Goal: Task Accomplishment & Management: Manage account settings

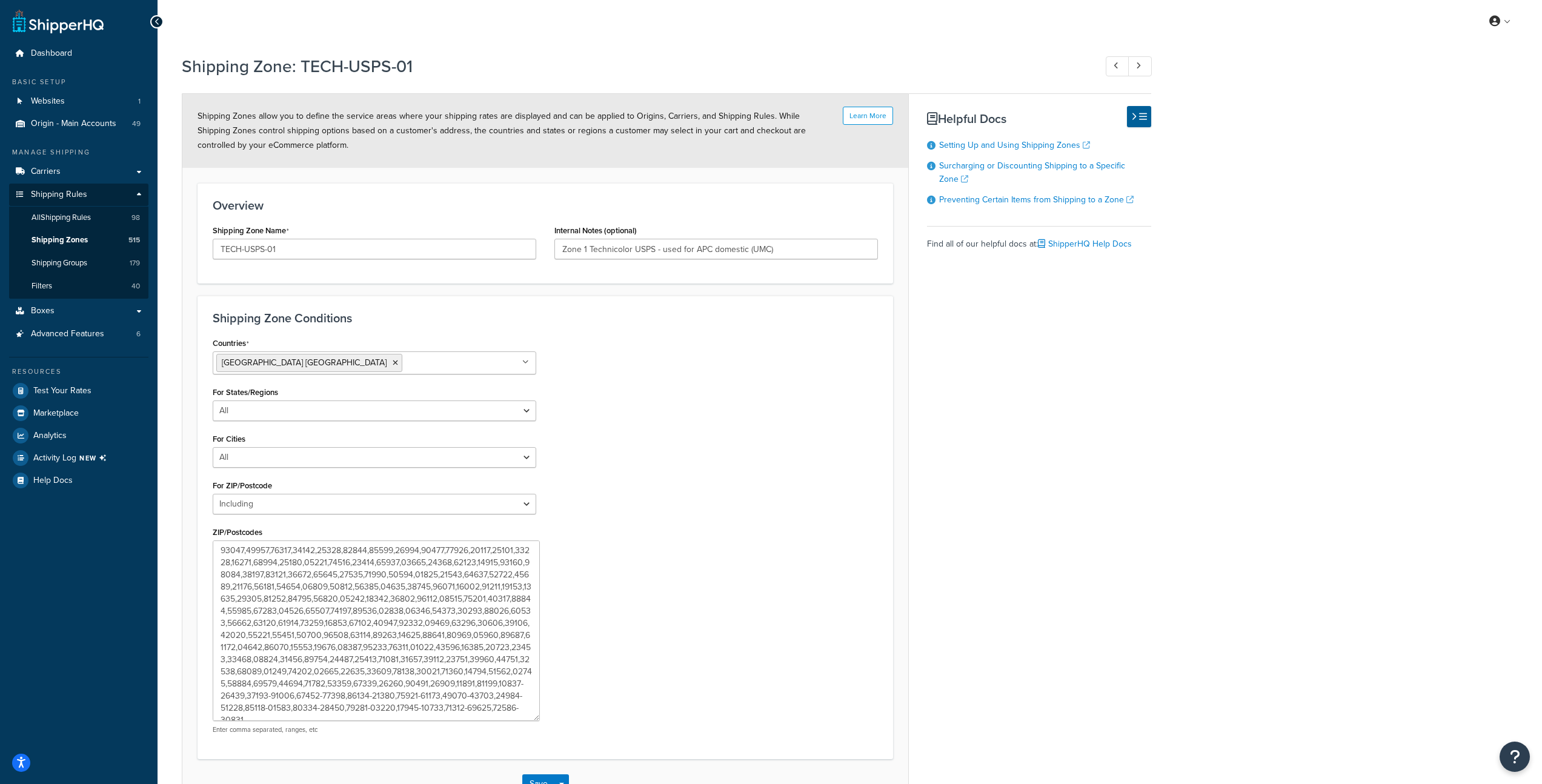
select select "including"
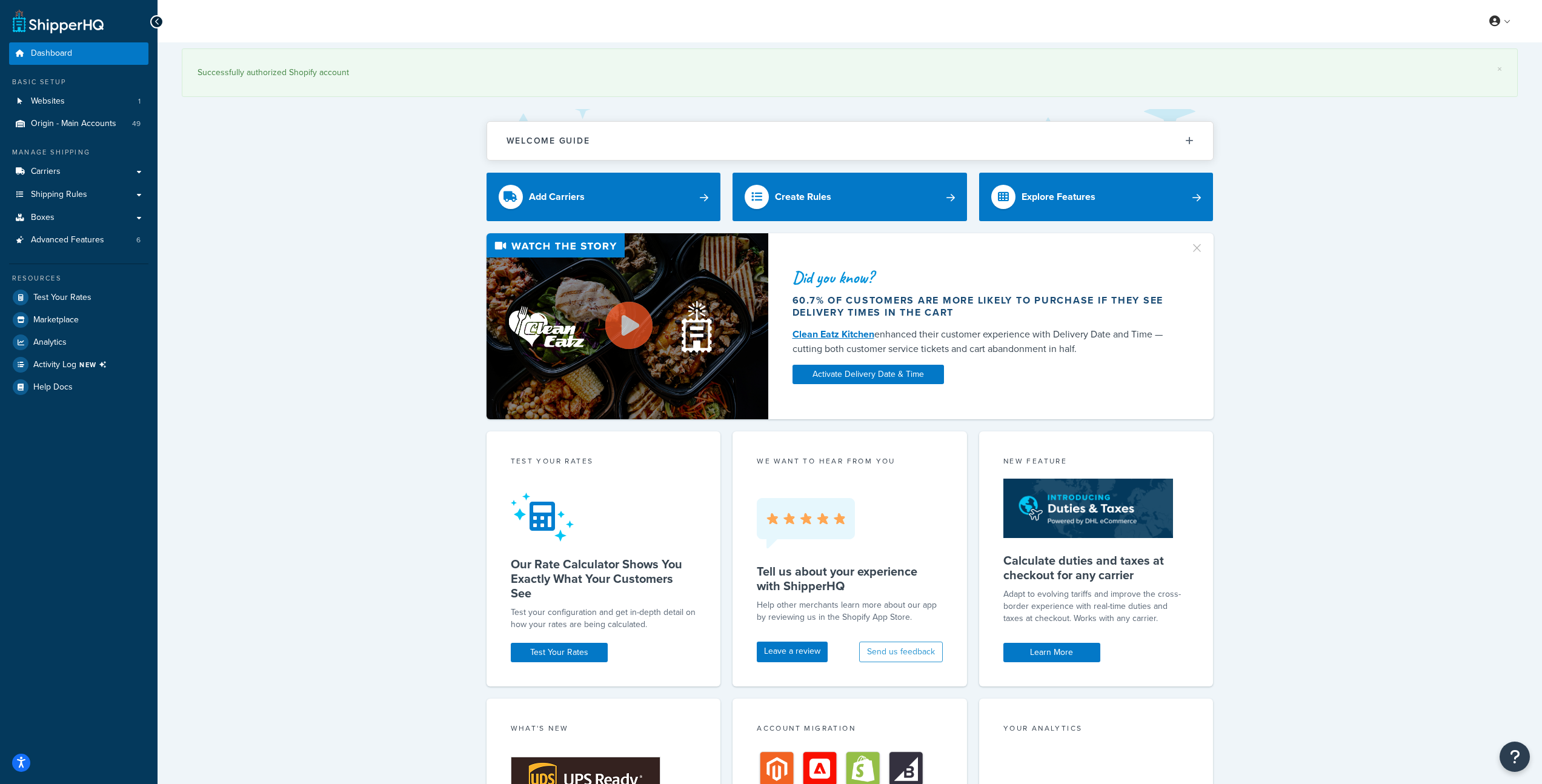
click at [371, 299] on div "Did you know? 60.7% of customers are more likely to purchase if they see delive…" at bounding box center [850, 326] width 1336 height 186
click at [78, 174] on link "Carriers" at bounding box center [78, 171] width 140 height 22
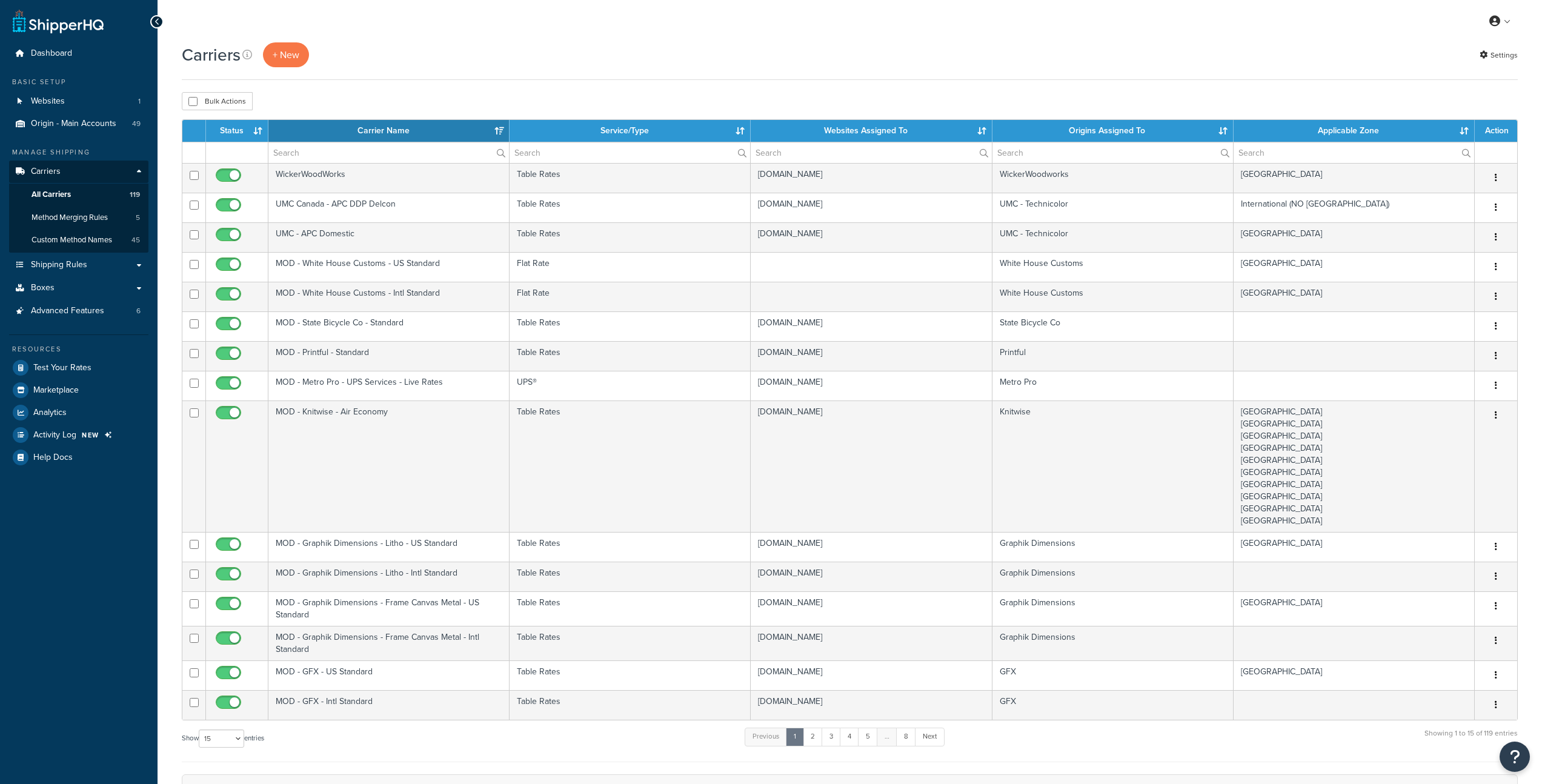
select select "15"
click at [44, 267] on span "Shipping Rules" at bounding box center [59, 265] width 56 height 10
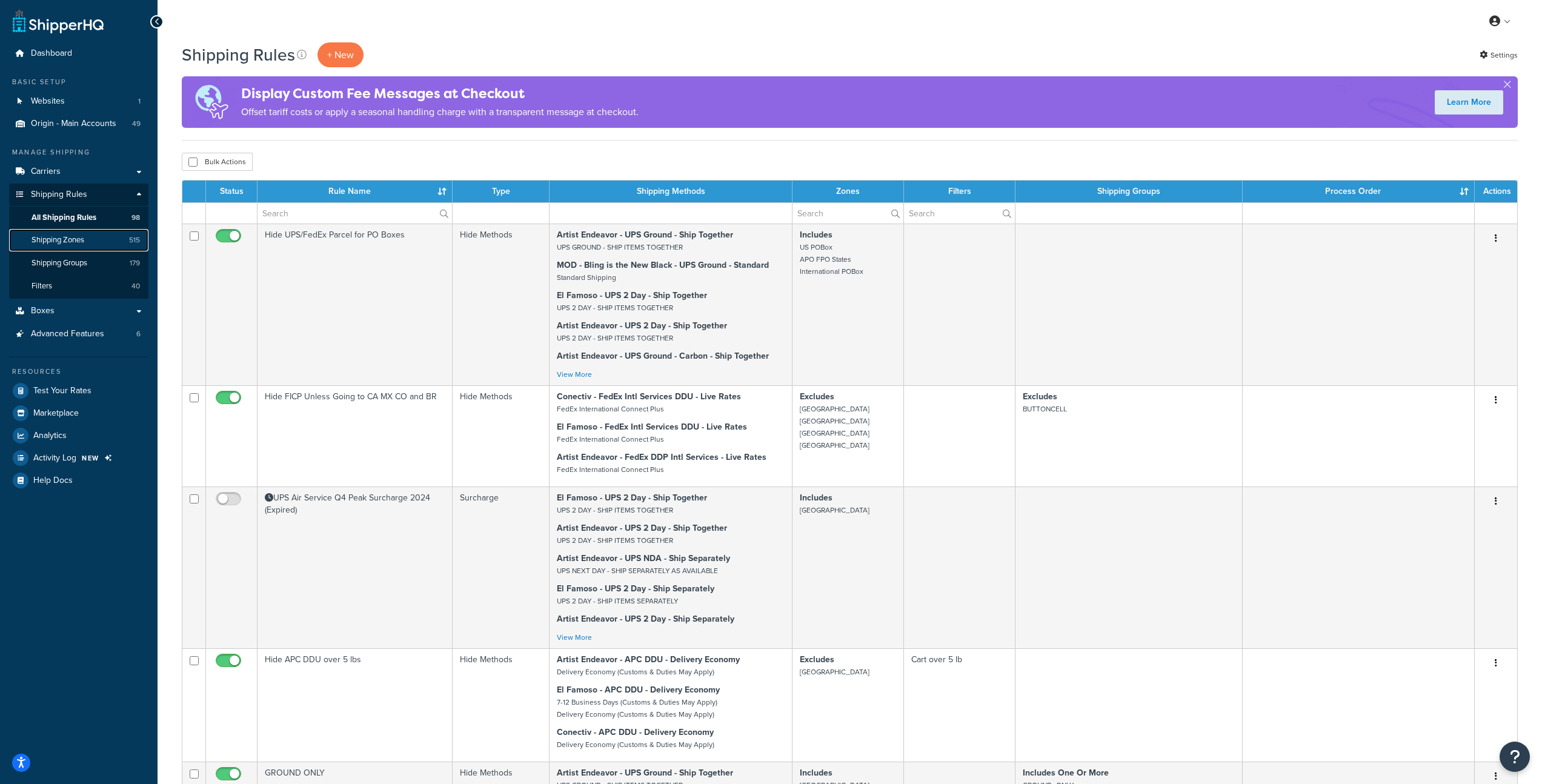
click at [66, 238] on span "Shipping Zones" at bounding box center [58, 240] width 52 height 10
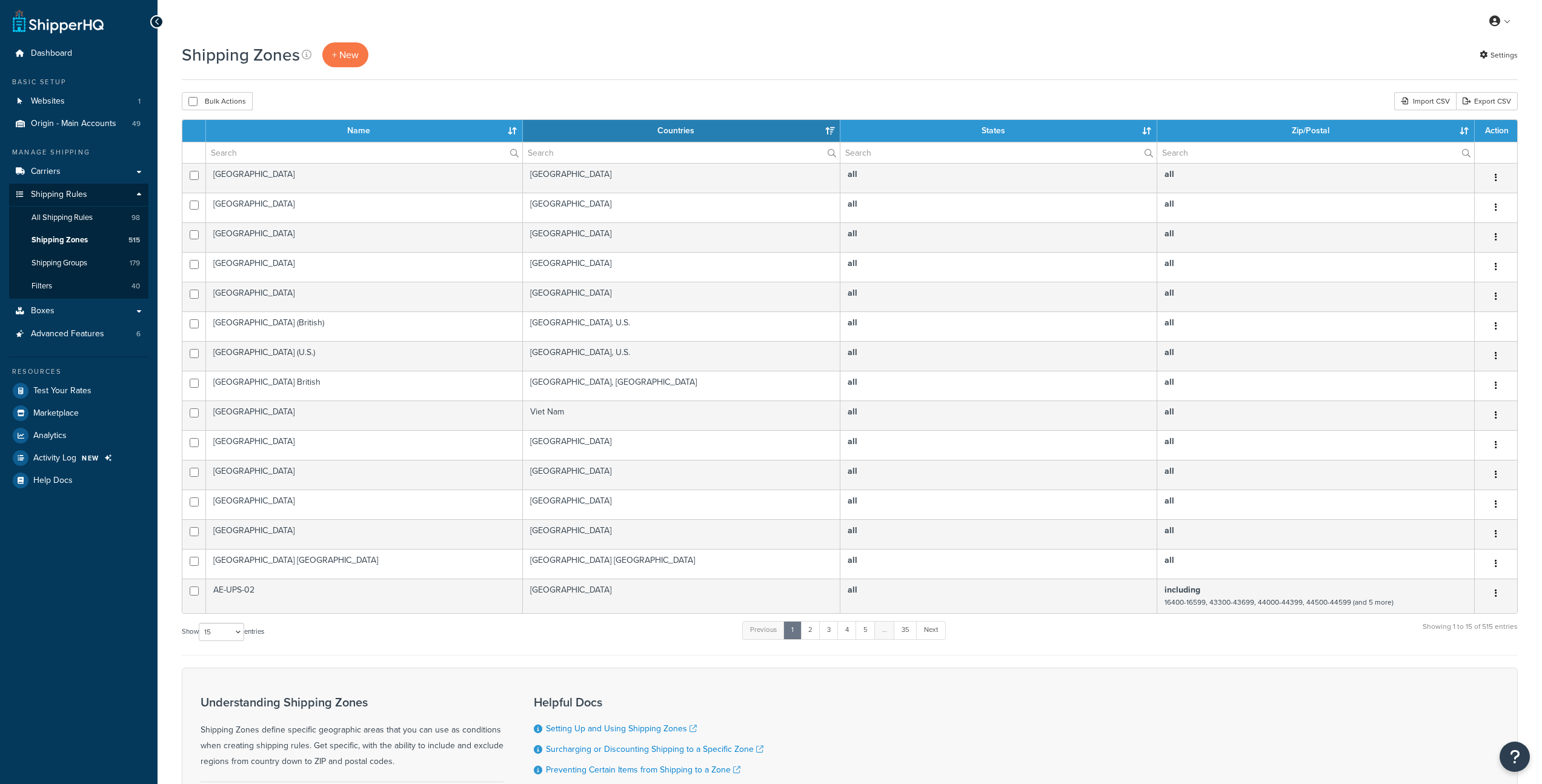
select select "15"
click at [287, 148] on input "text" at bounding box center [364, 152] width 317 height 21
type input "u"
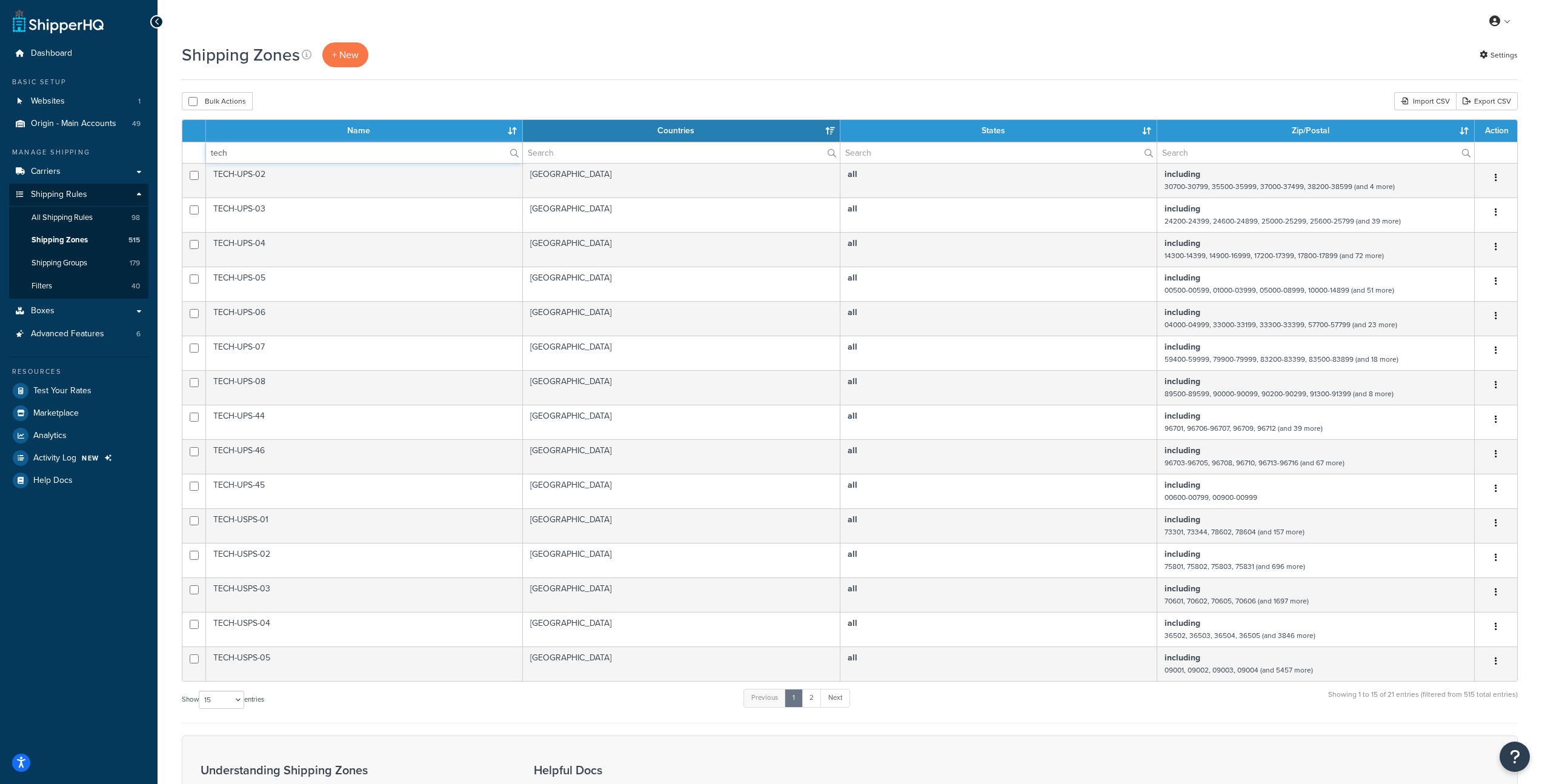
type input "tech"
click at [557, 150] on input "text" at bounding box center [681, 152] width 317 height 21
click at [369, 155] on input "tech" at bounding box center [364, 152] width 317 height 21
click at [370, 154] on input "tech" at bounding box center [364, 152] width 317 height 21
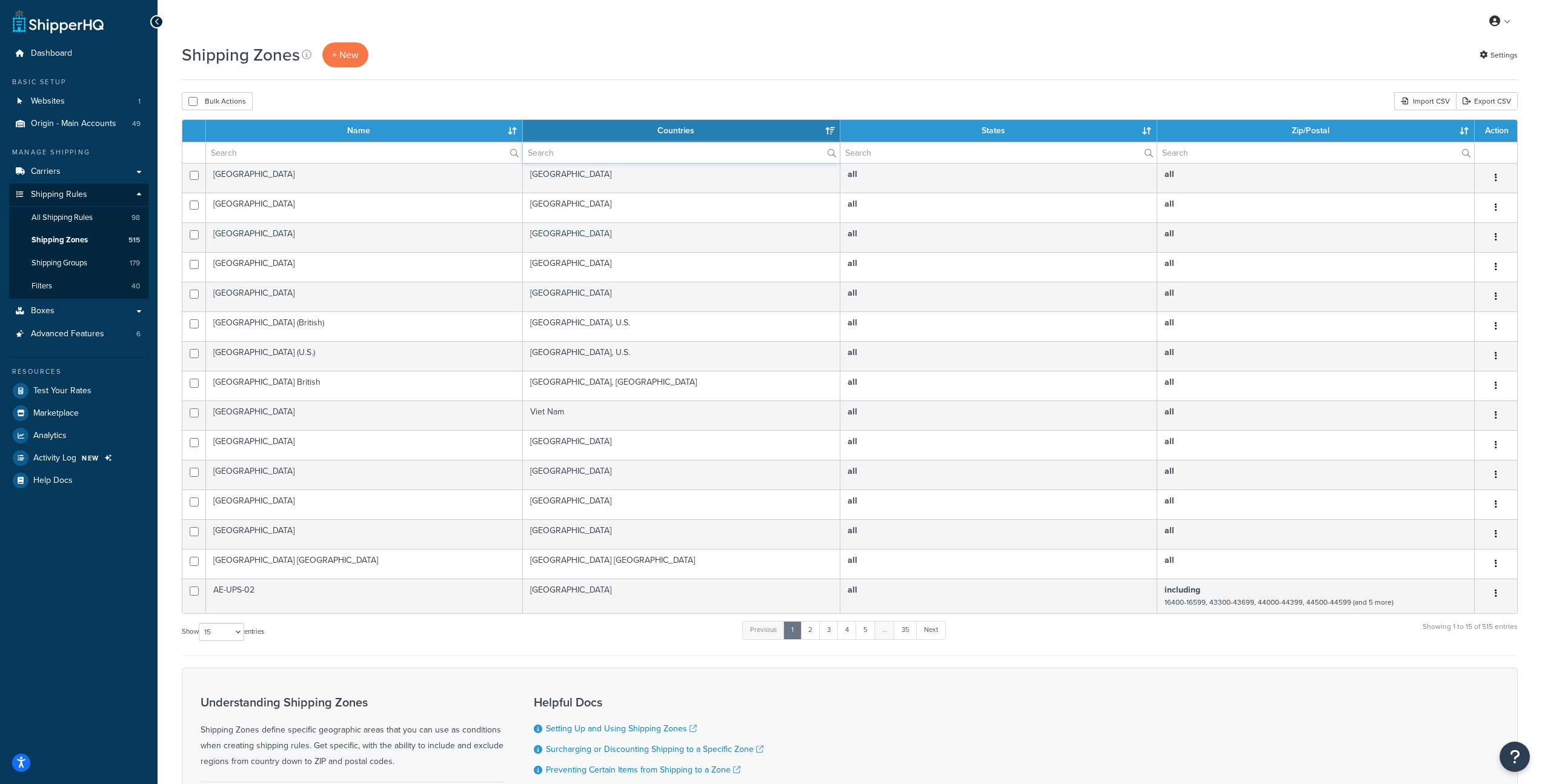
click at [581, 159] on input "text" at bounding box center [681, 152] width 317 height 21
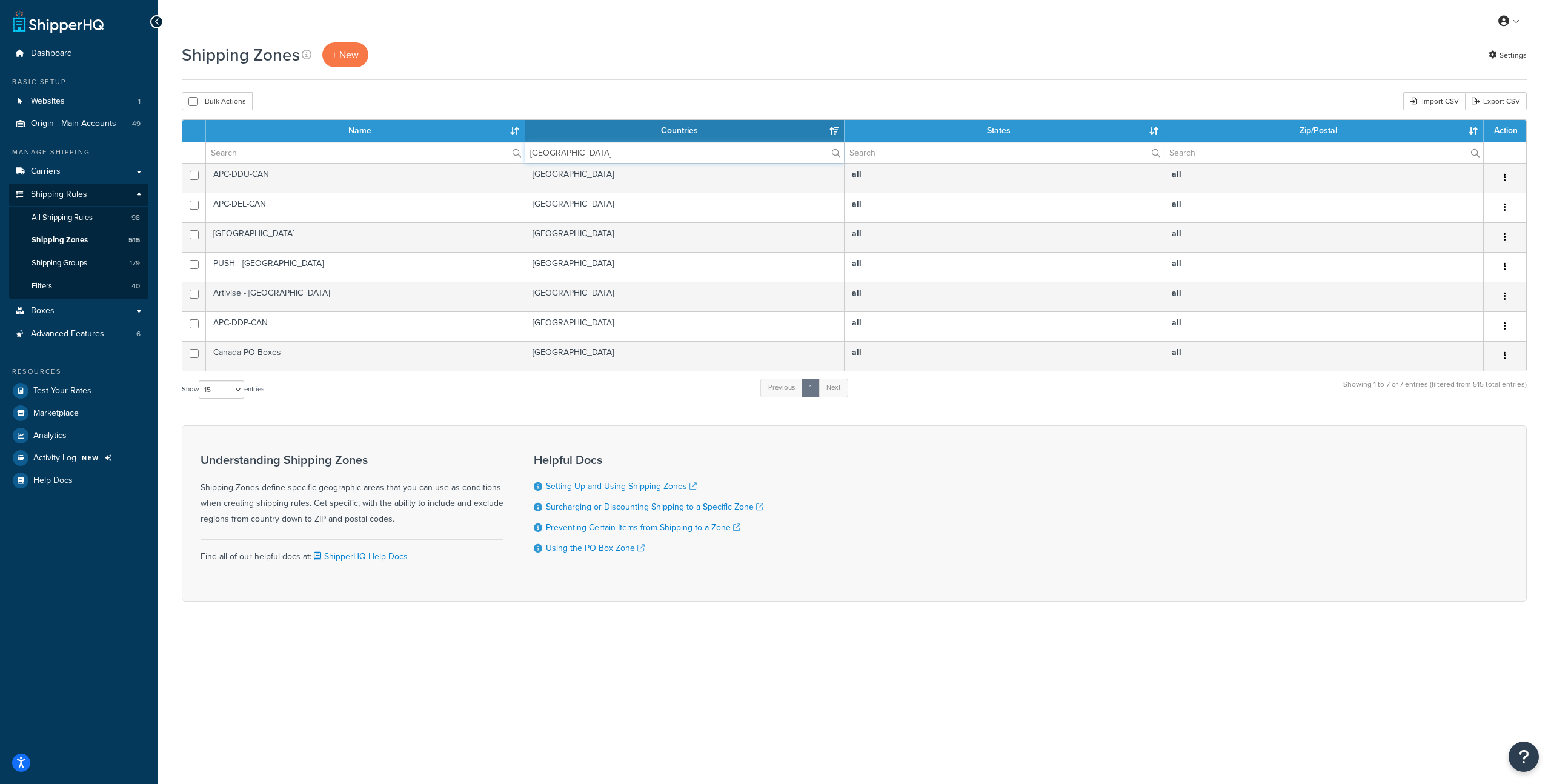
type input "[GEOGRAPHIC_DATA]"
click at [237, 386] on select "10 15 25 50 100" at bounding box center [222, 389] width 45 height 18
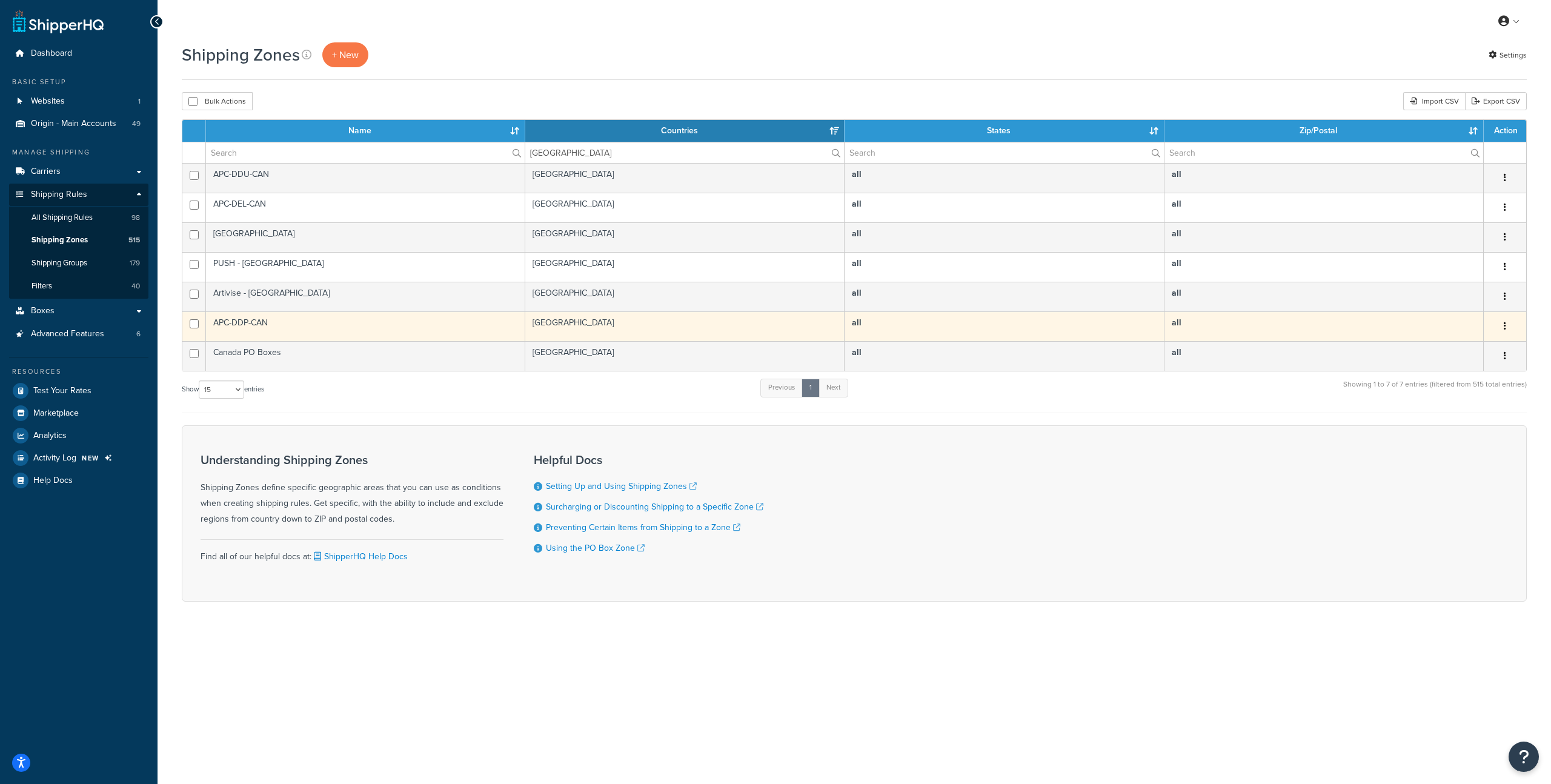
click at [253, 326] on td "APC-DDP-CAN" at bounding box center [365, 326] width 319 height 30
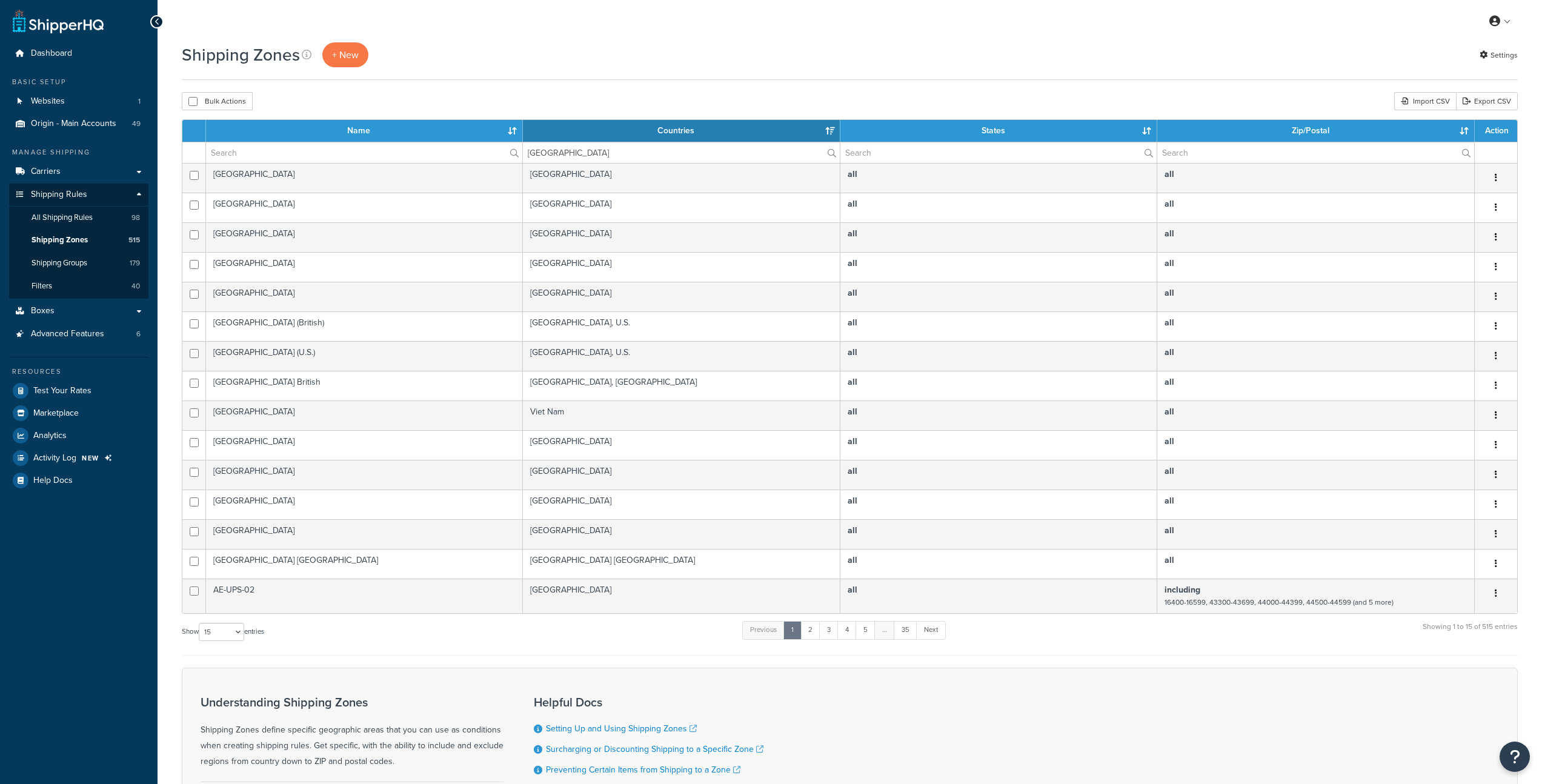
select select "15"
click at [101, 173] on link "Carriers" at bounding box center [78, 171] width 140 height 22
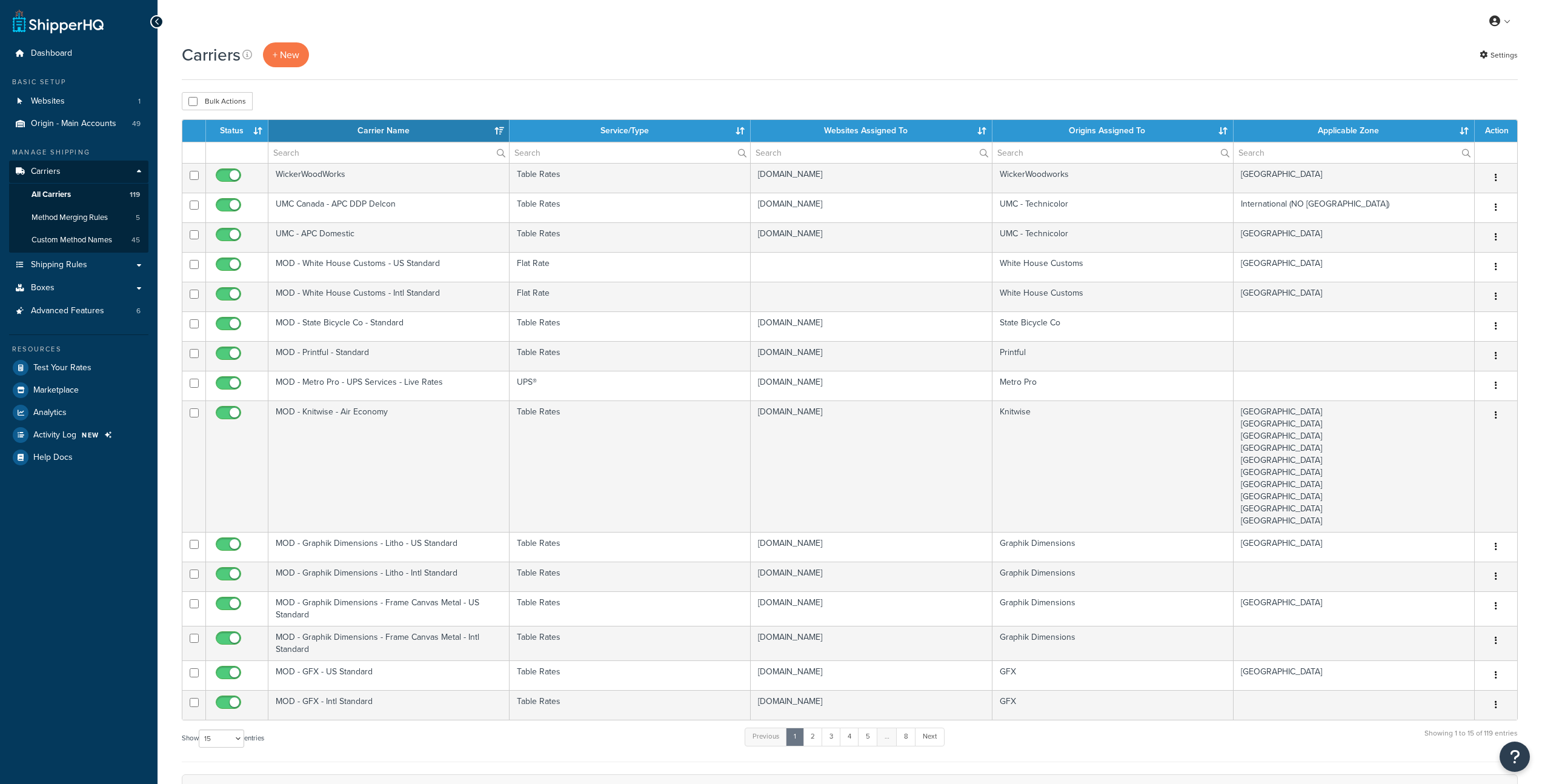
select select "15"
click at [358, 155] on input "text" at bounding box center [389, 152] width 241 height 21
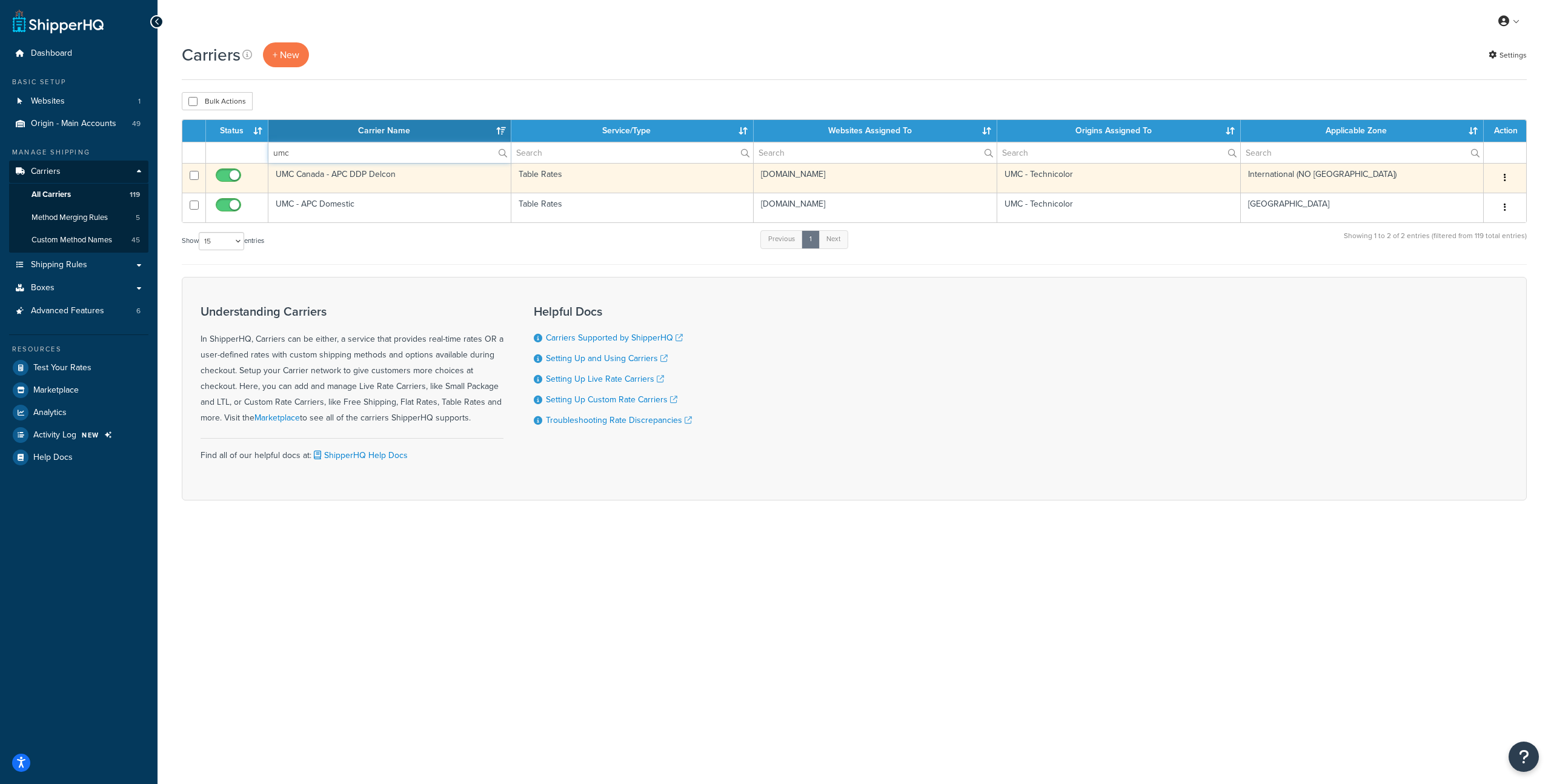
type input "umc"
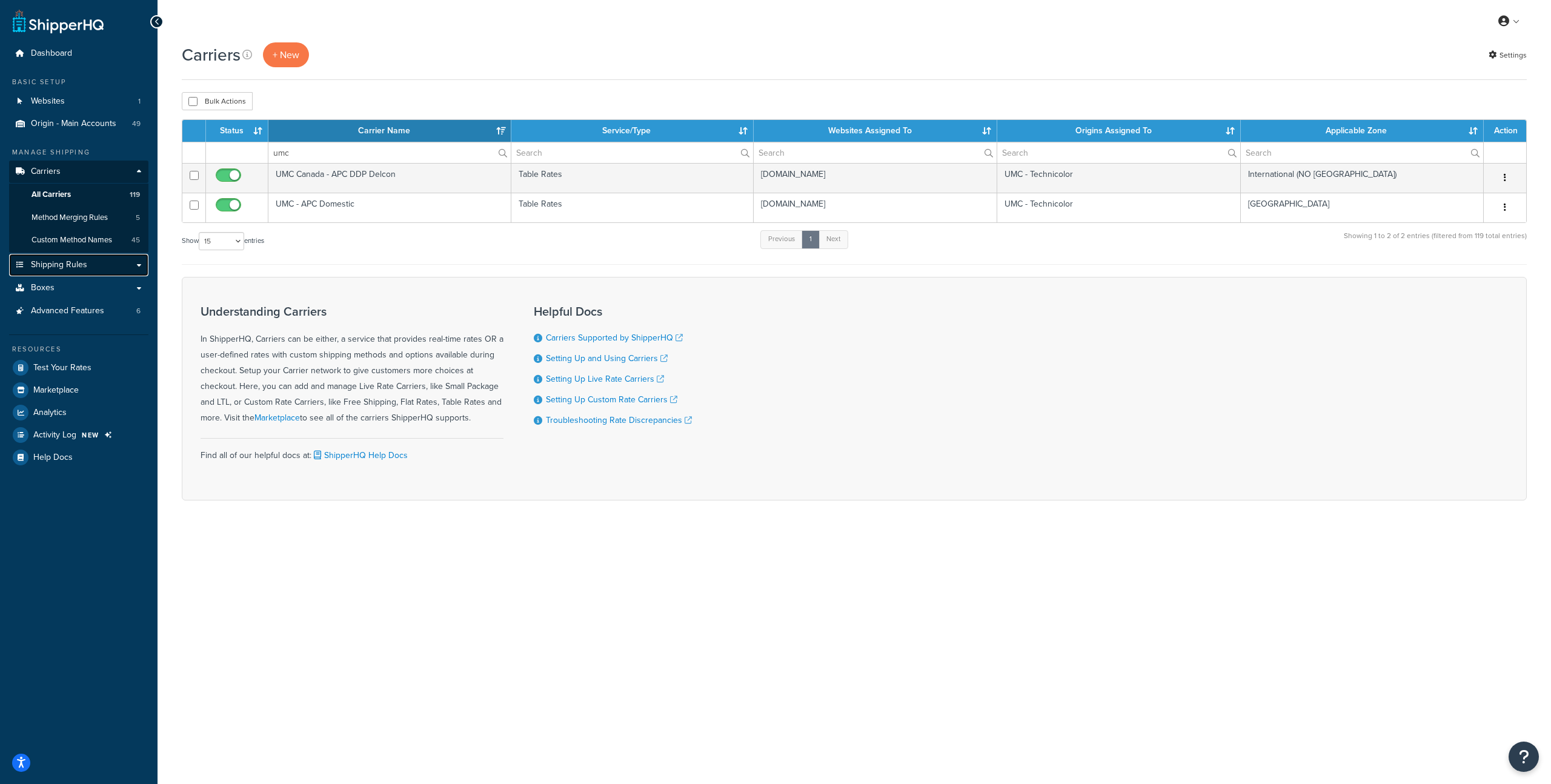
click at [54, 265] on span "Shipping Rules" at bounding box center [59, 265] width 56 height 10
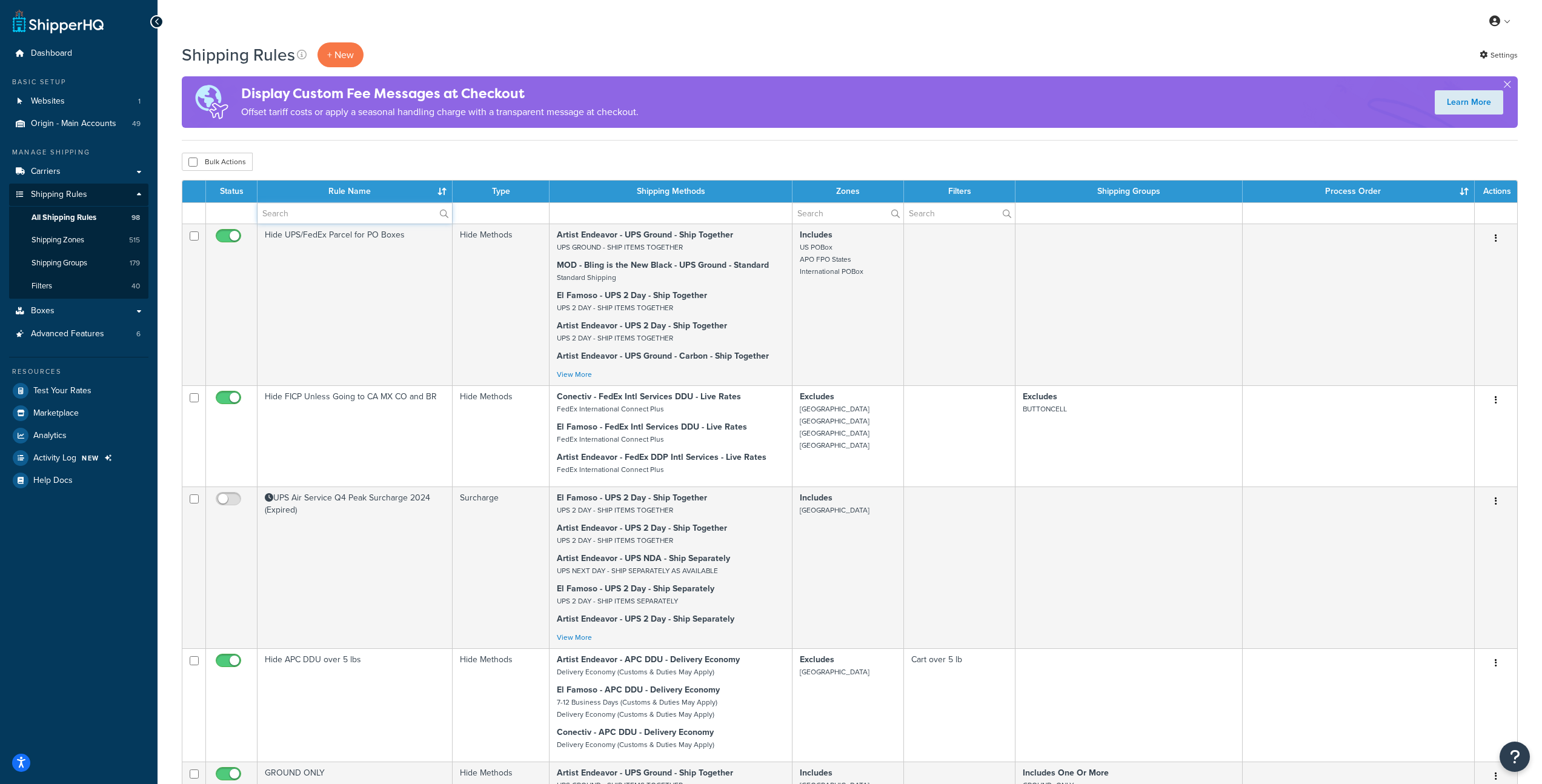
click at [313, 211] on input "text" at bounding box center [355, 213] width 195 height 21
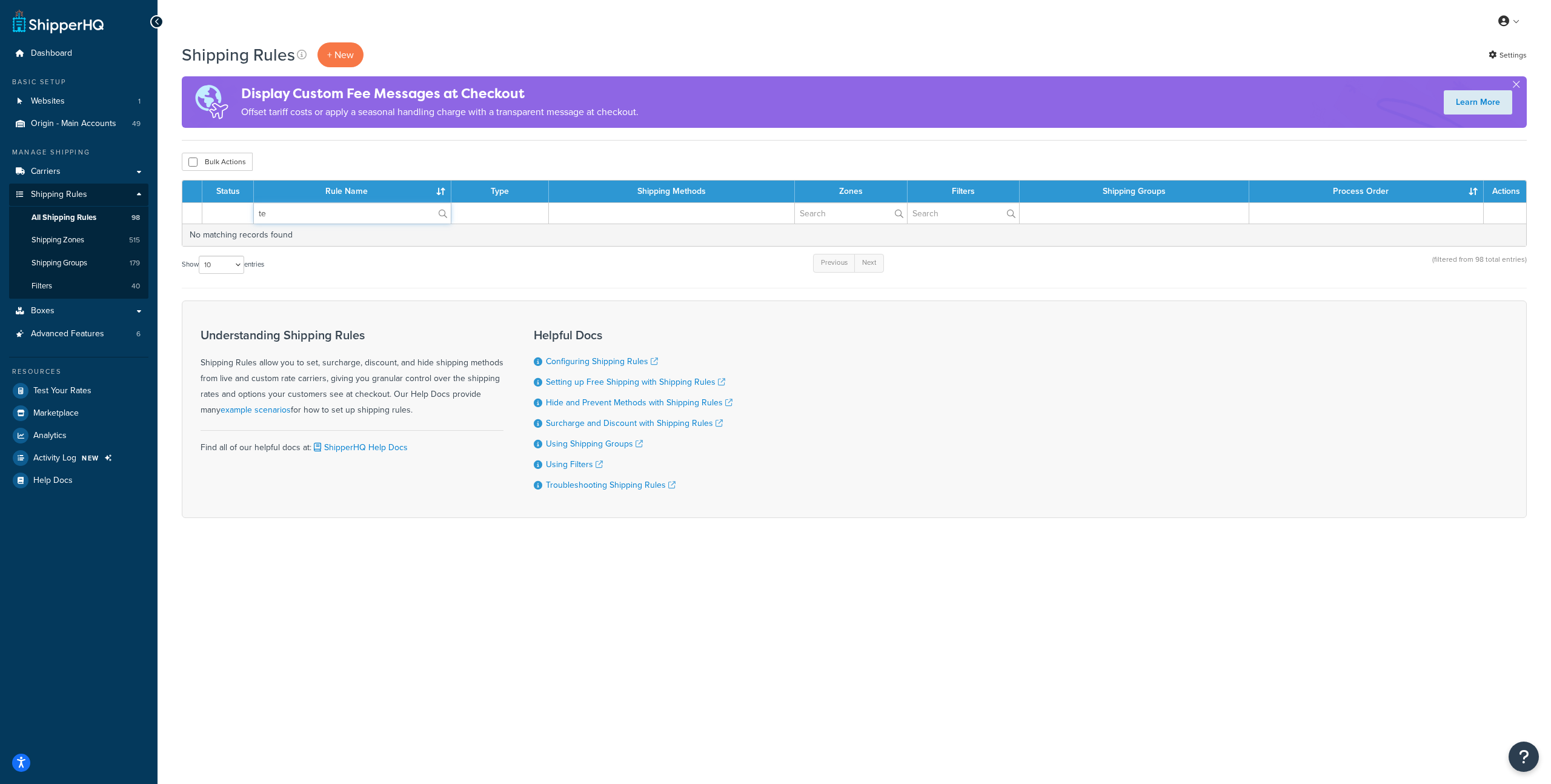
type input "t"
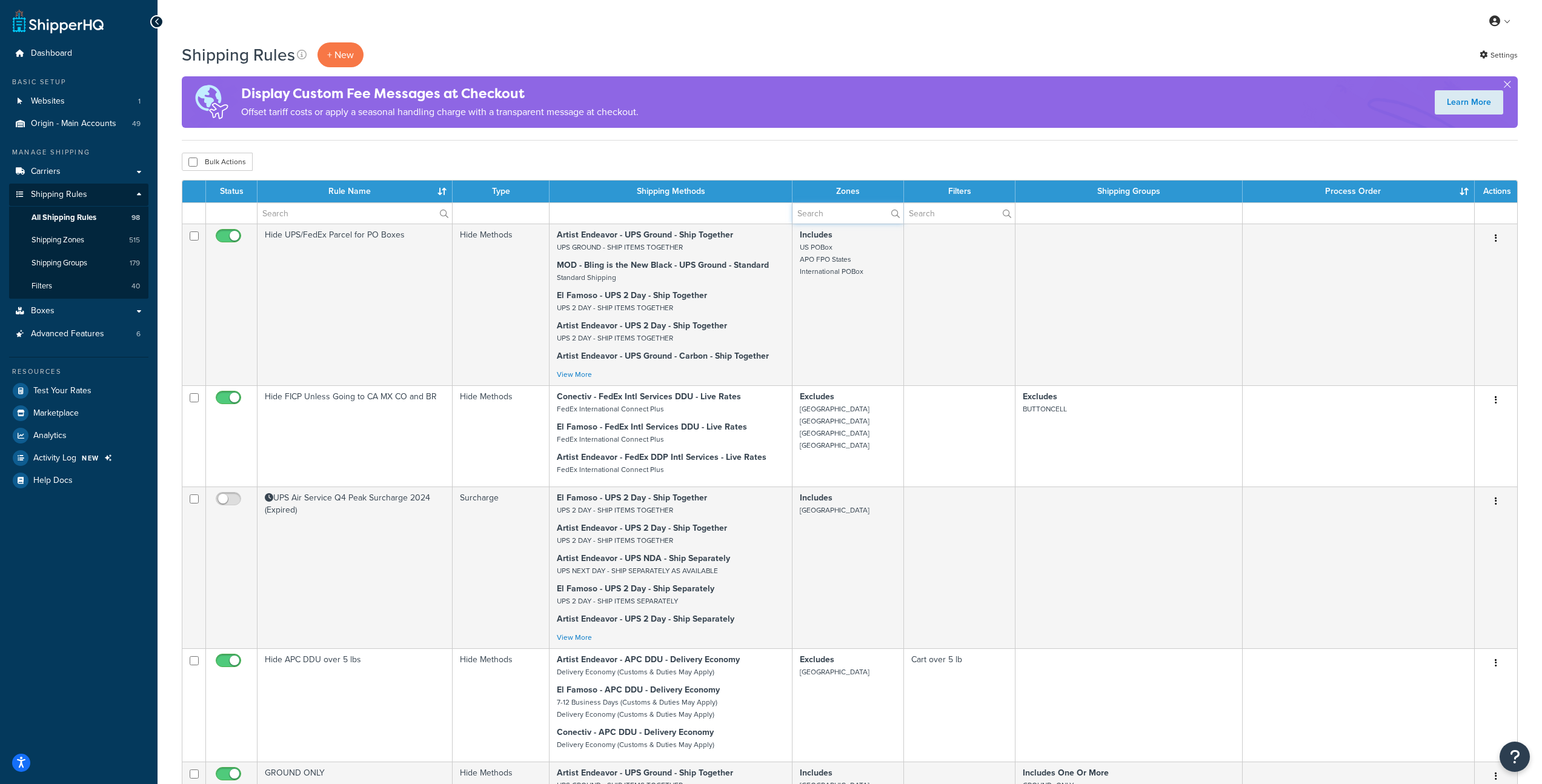
click at [823, 215] on input "text" at bounding box center [848, 213] width 111 height 21
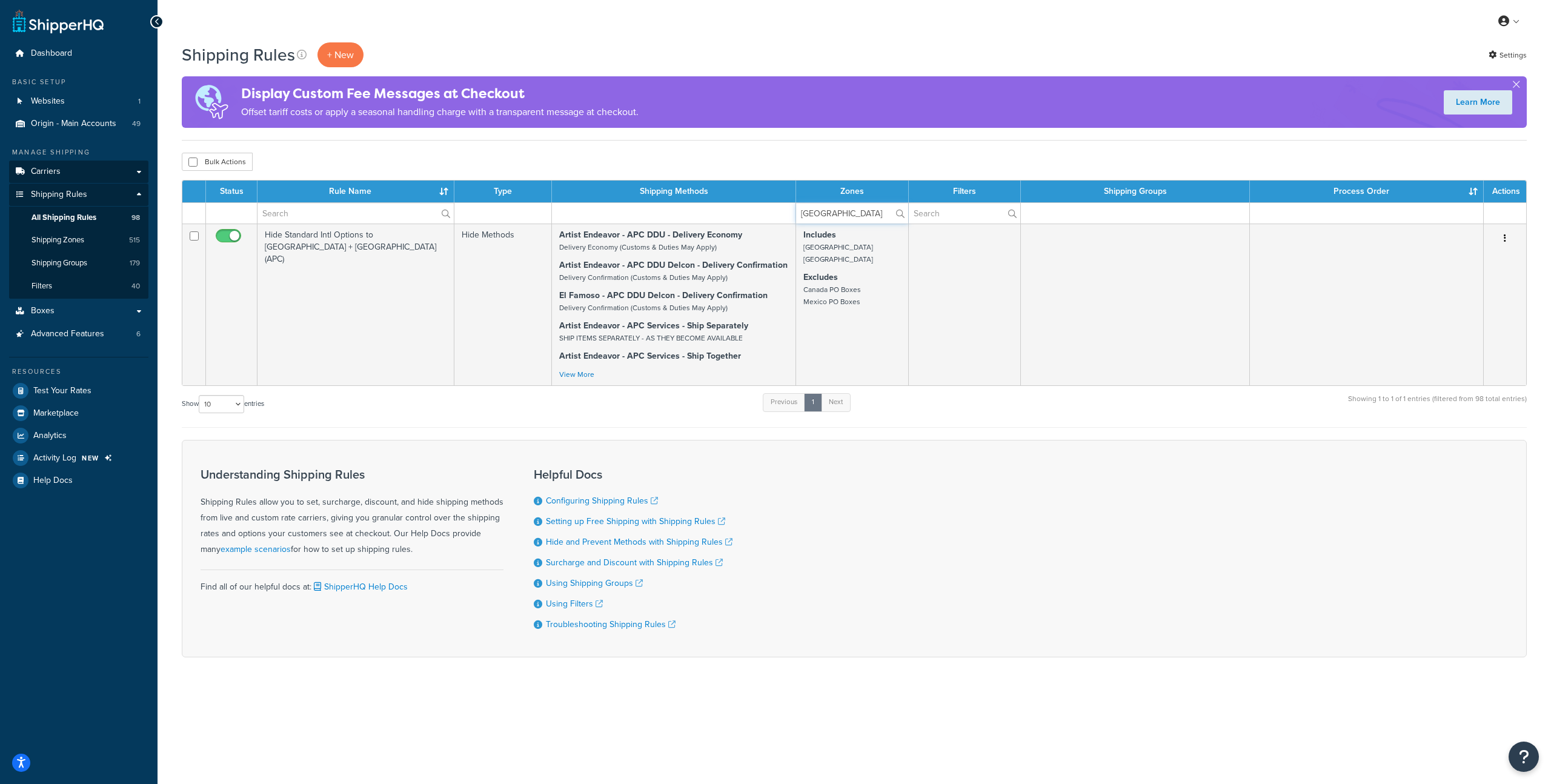
type input "[GEOGRAPHIC_DATA]"
click at [57, 176] on span "Carriers" at bounding box center [45, 172] width 30 height 10
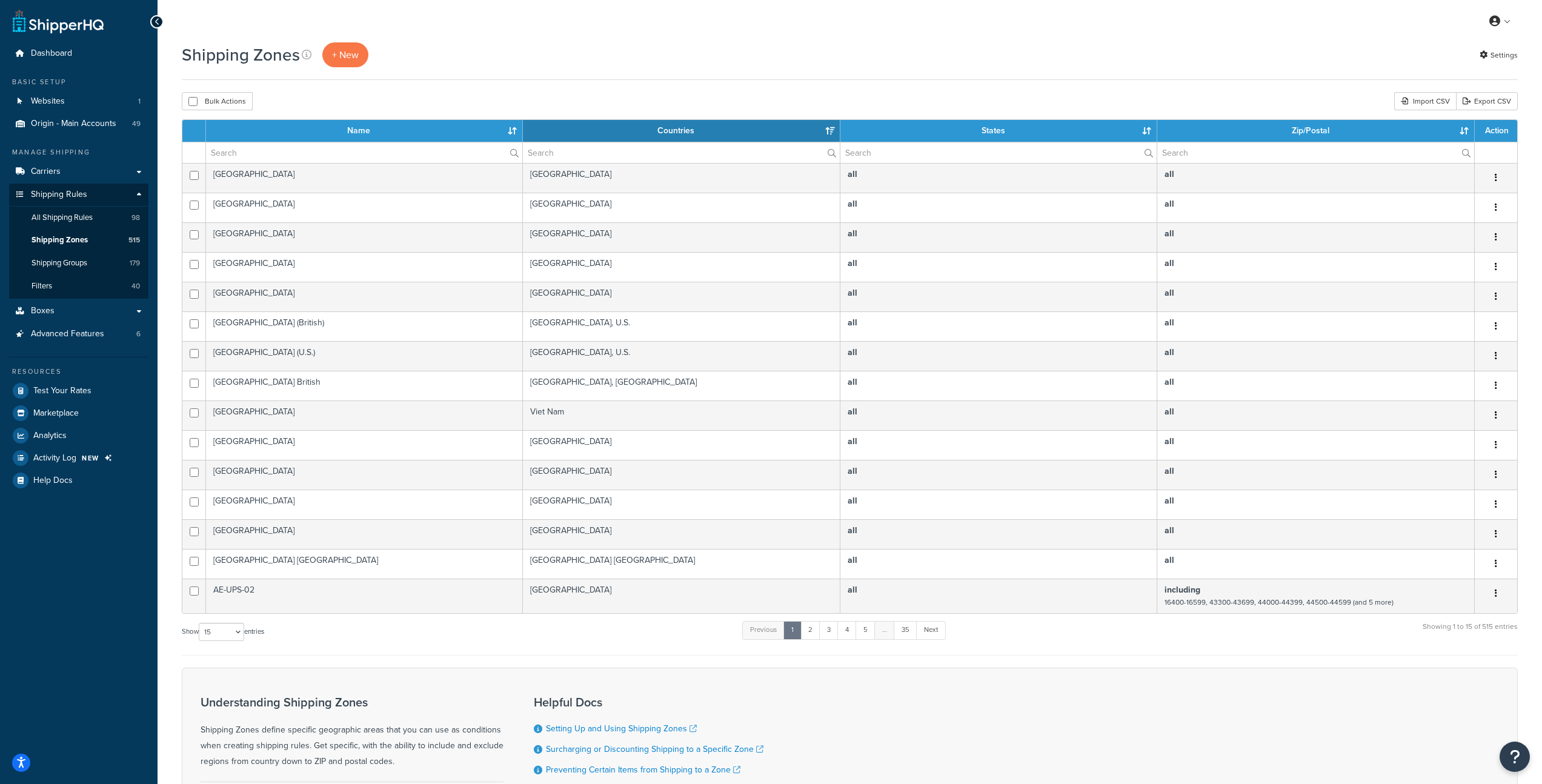
select select "15"
click at [367, 155] on input "text" at bounding box center [364, 152] width 317 height 21
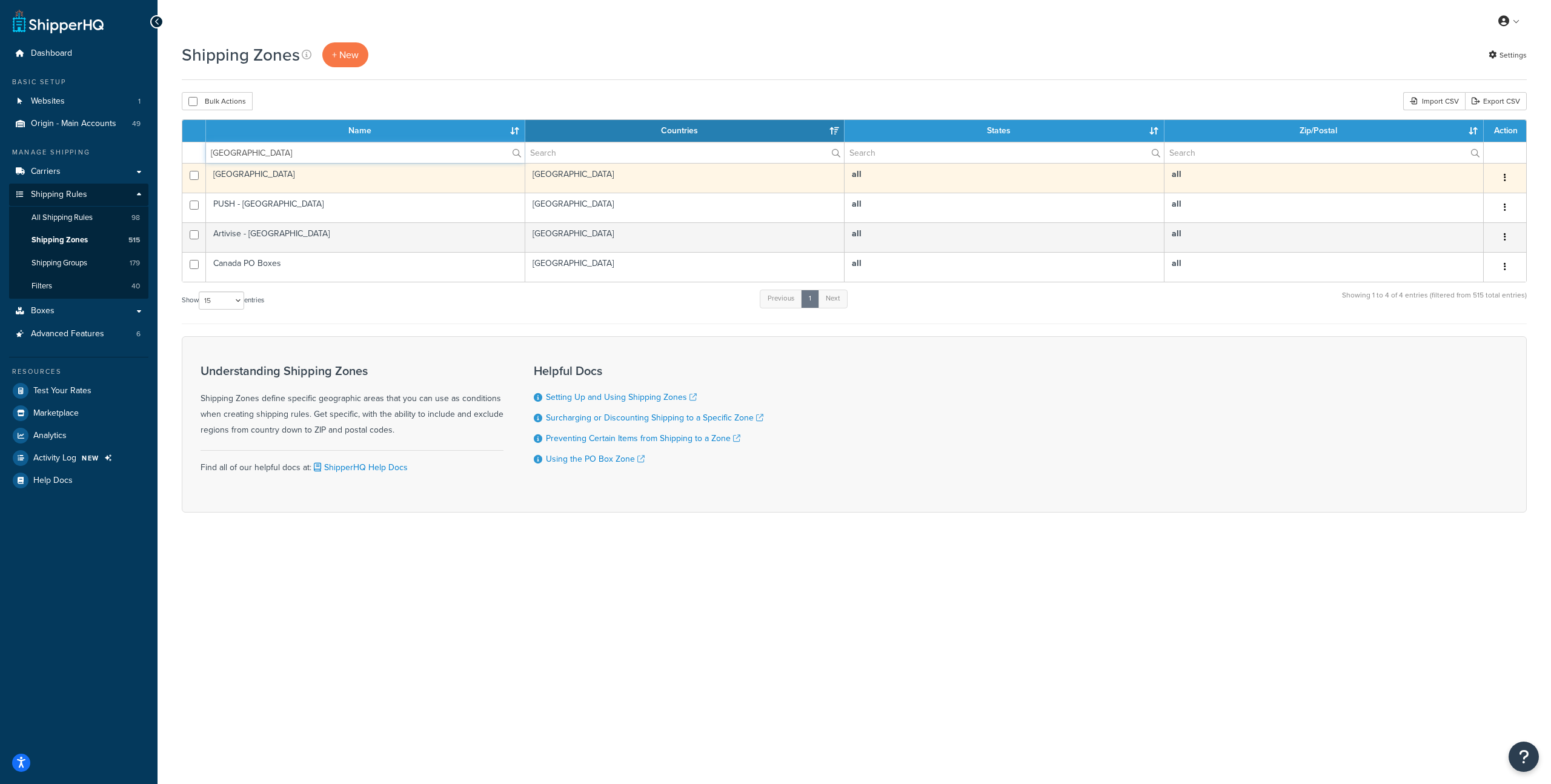
type input "[GEOGRAPHIC_DATA]"
click at [493, 180] on td "[GEOGRAPHIC_DATA]" at bounding box center [365, 178] width 319 height 30
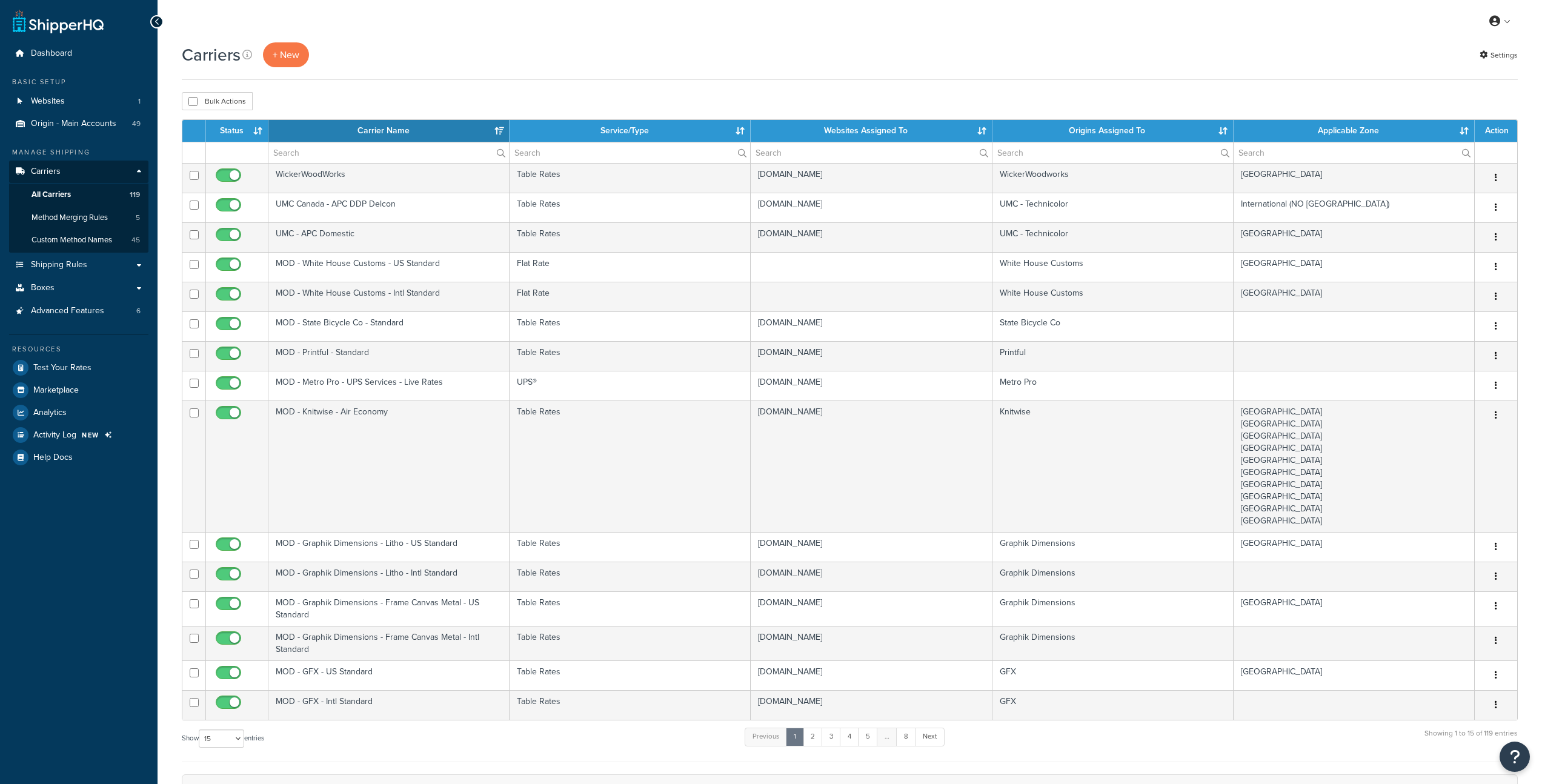
select select "15"
click at [55, 193] on span "All Carriers" at bounding box center [51, 195] width 39 height 10
select select "15"
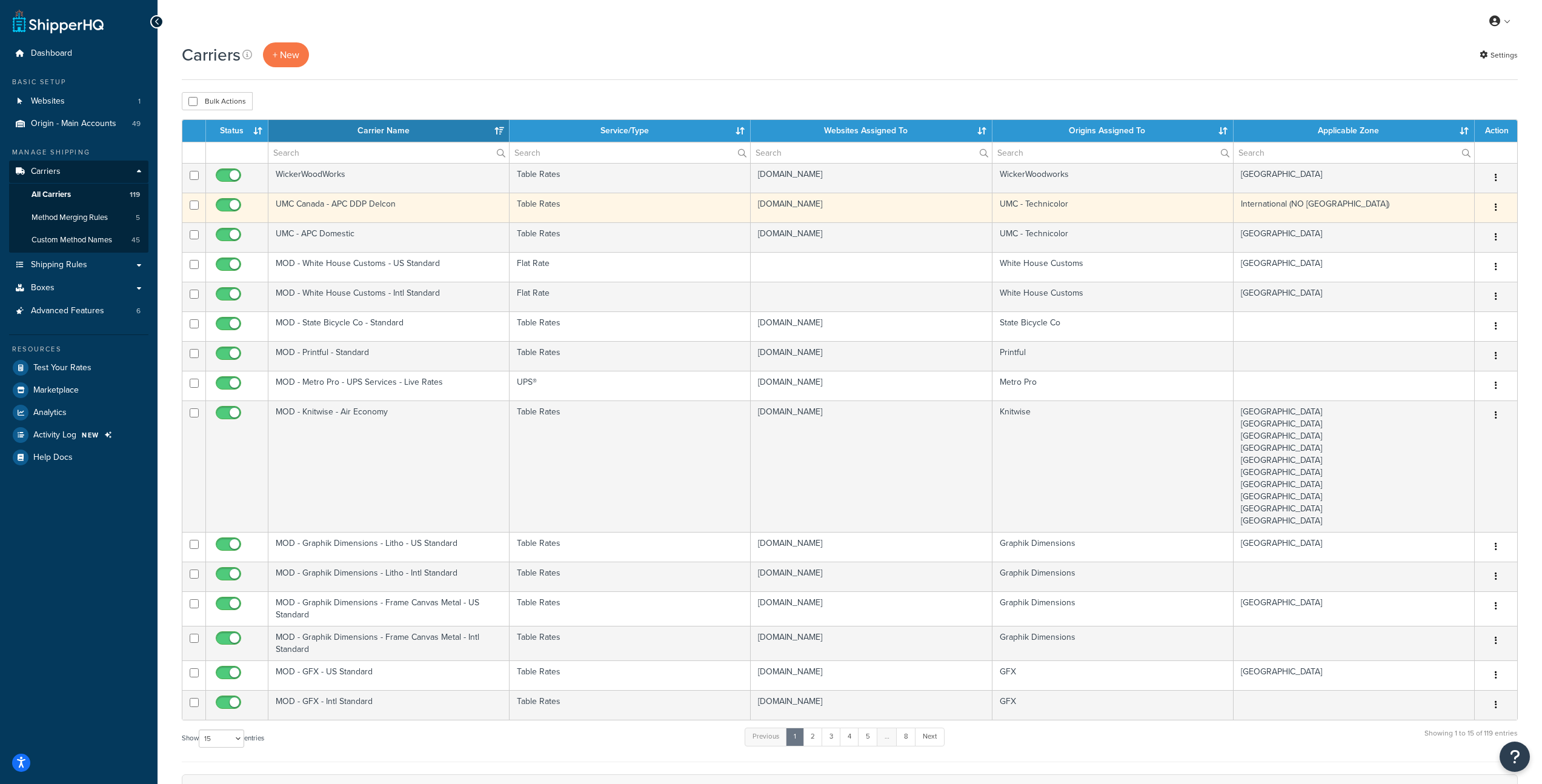
click at [365, 205] on td "UMC Canada - APC DDP Delcon" at bounding box center [389, 207] width 241 height 30
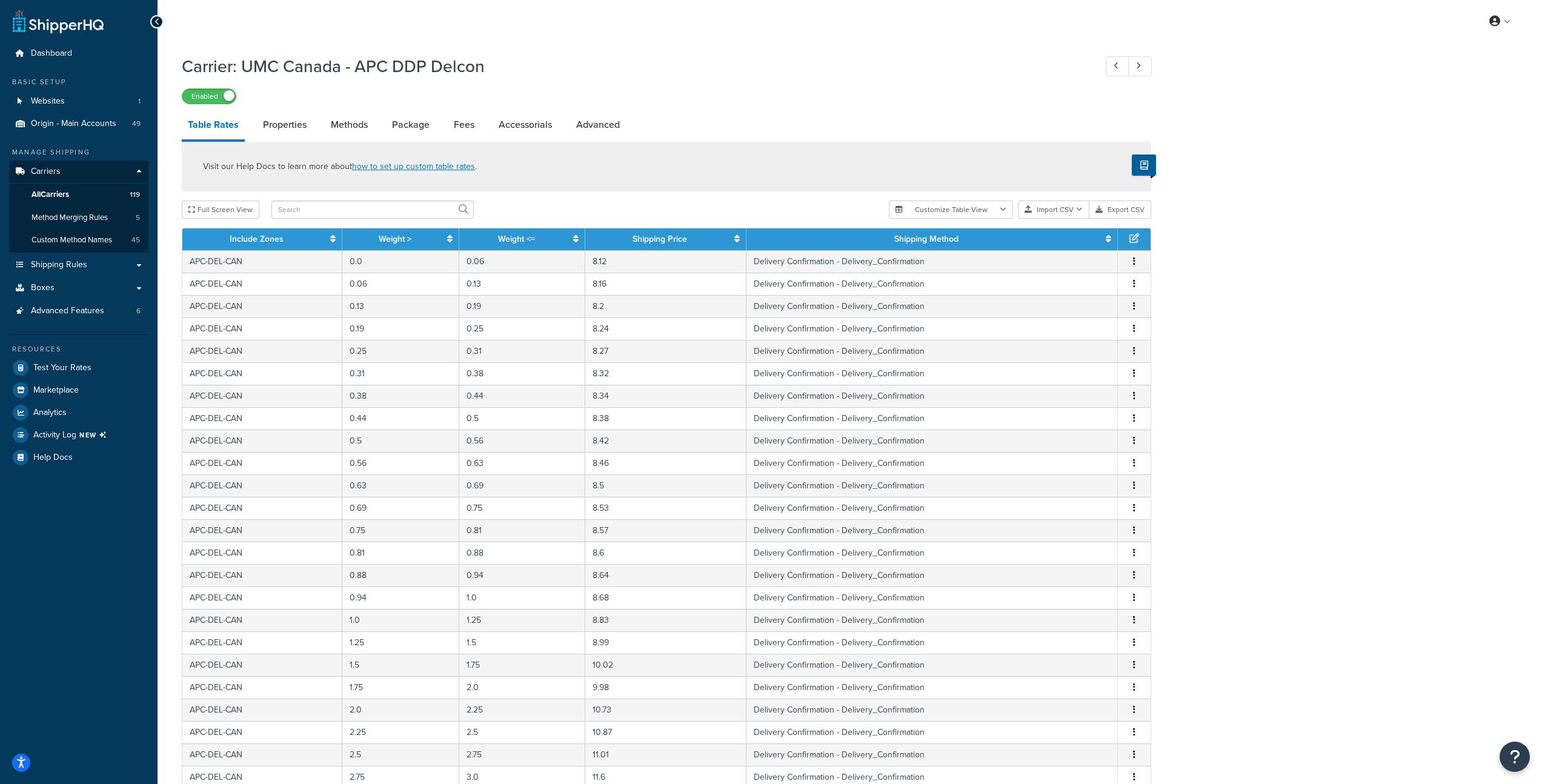
select select "25"
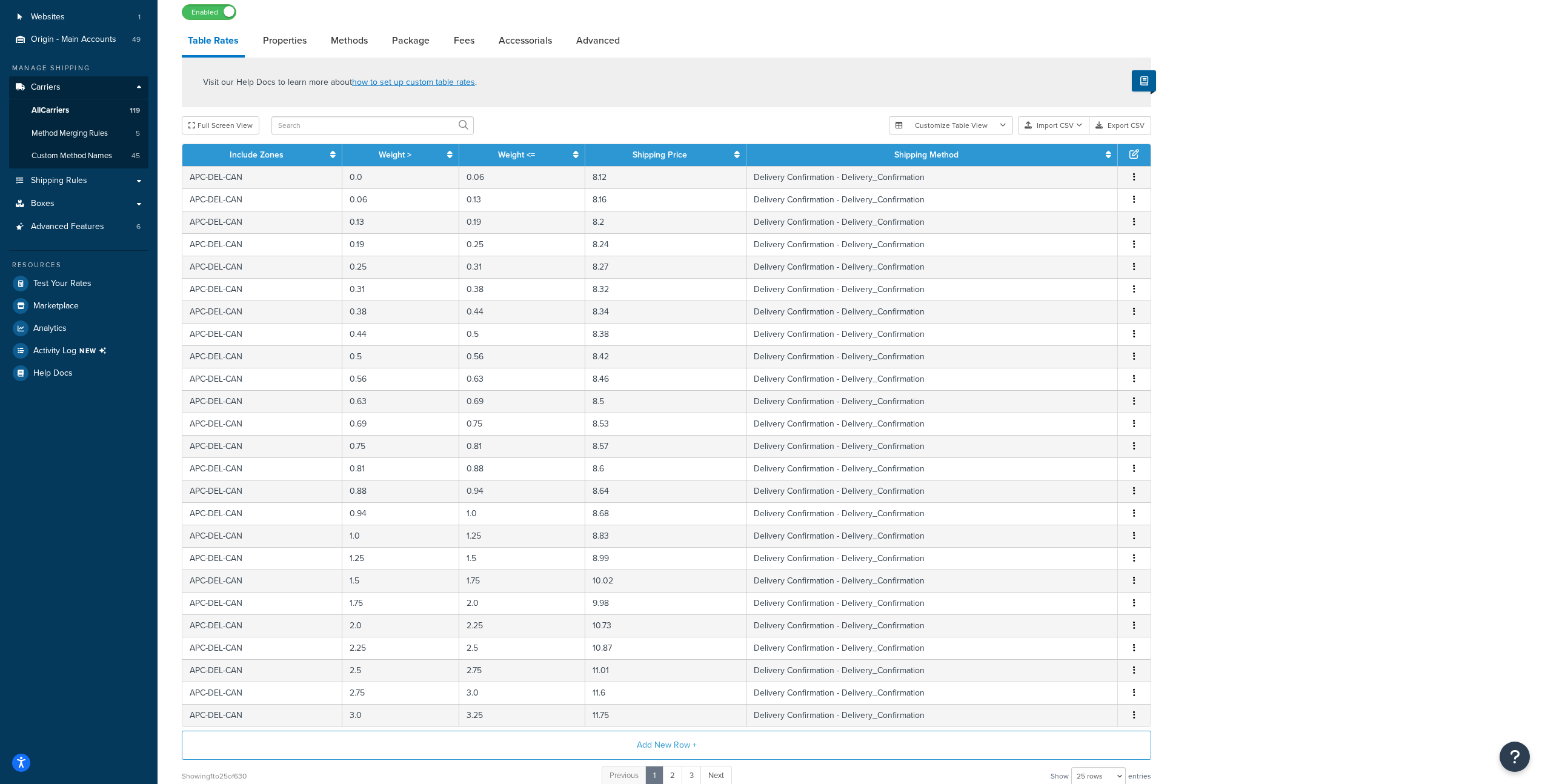
scroll to position [92, 0]
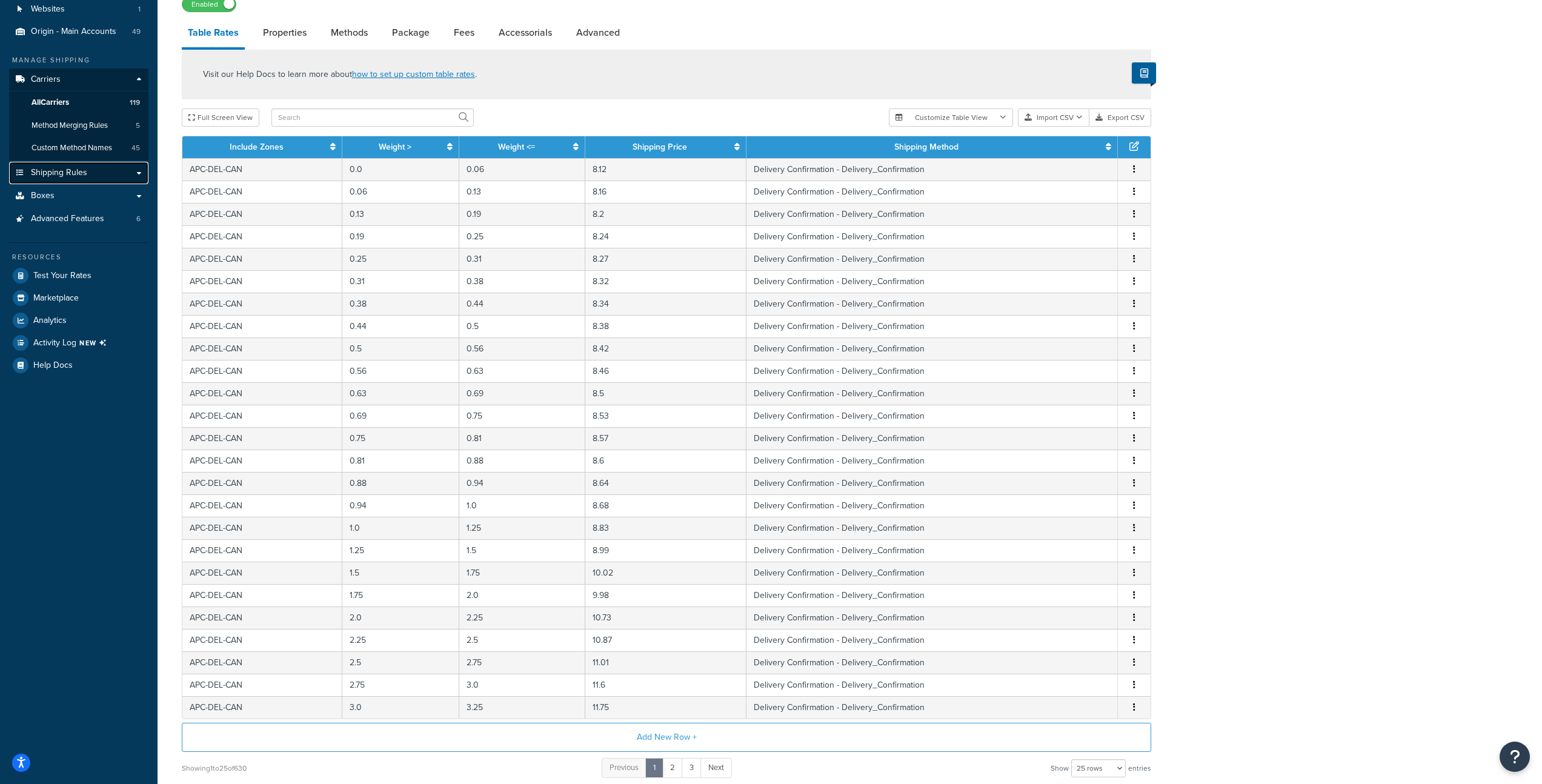
click at [86, 176] on link "Shipping Rules" at bounding box center [78, 172] width 140 height 22
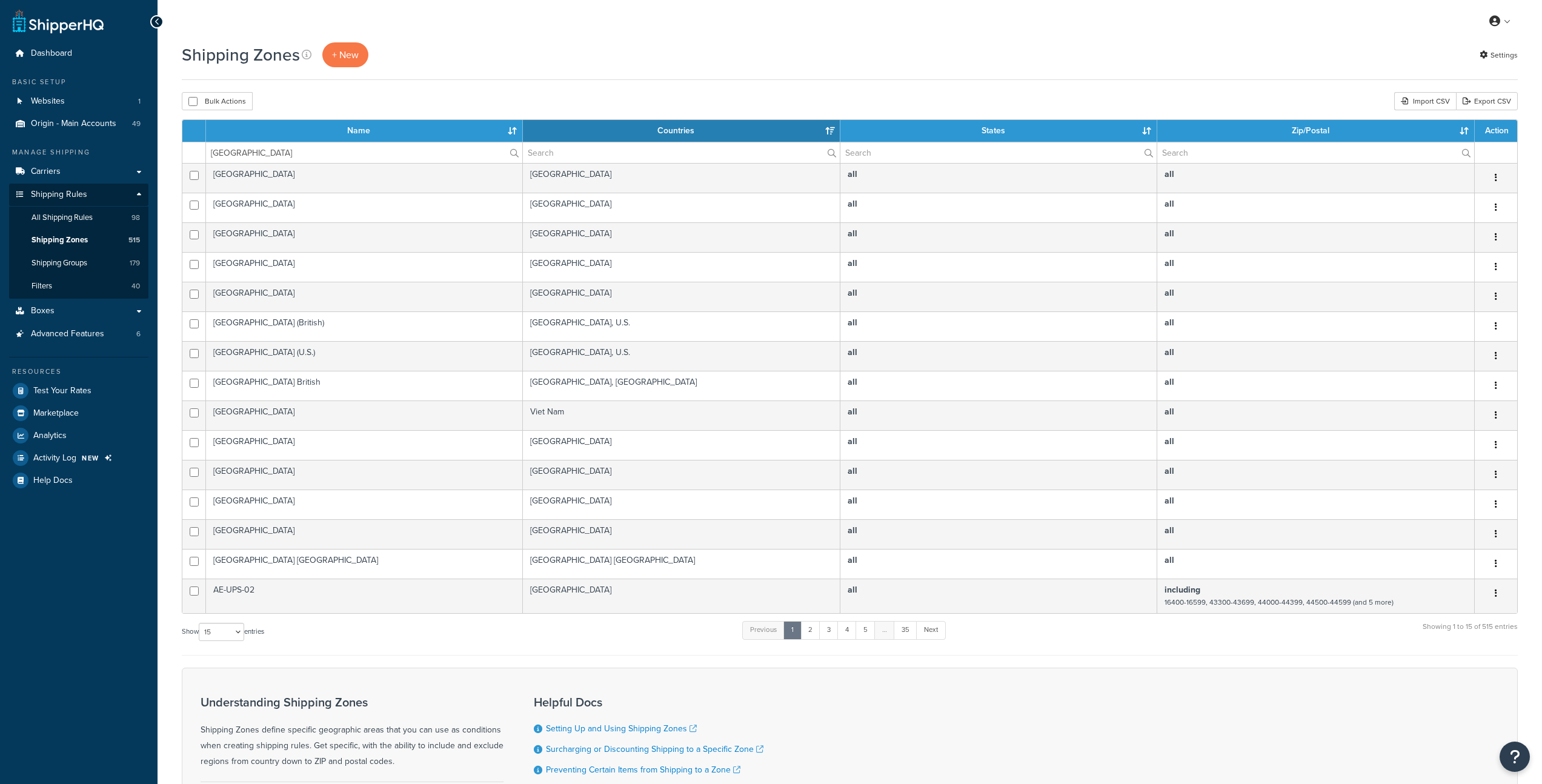
select select "15"
click at [264, 150] on input "canada" at bounding box center [364, 152] width 317 height 21
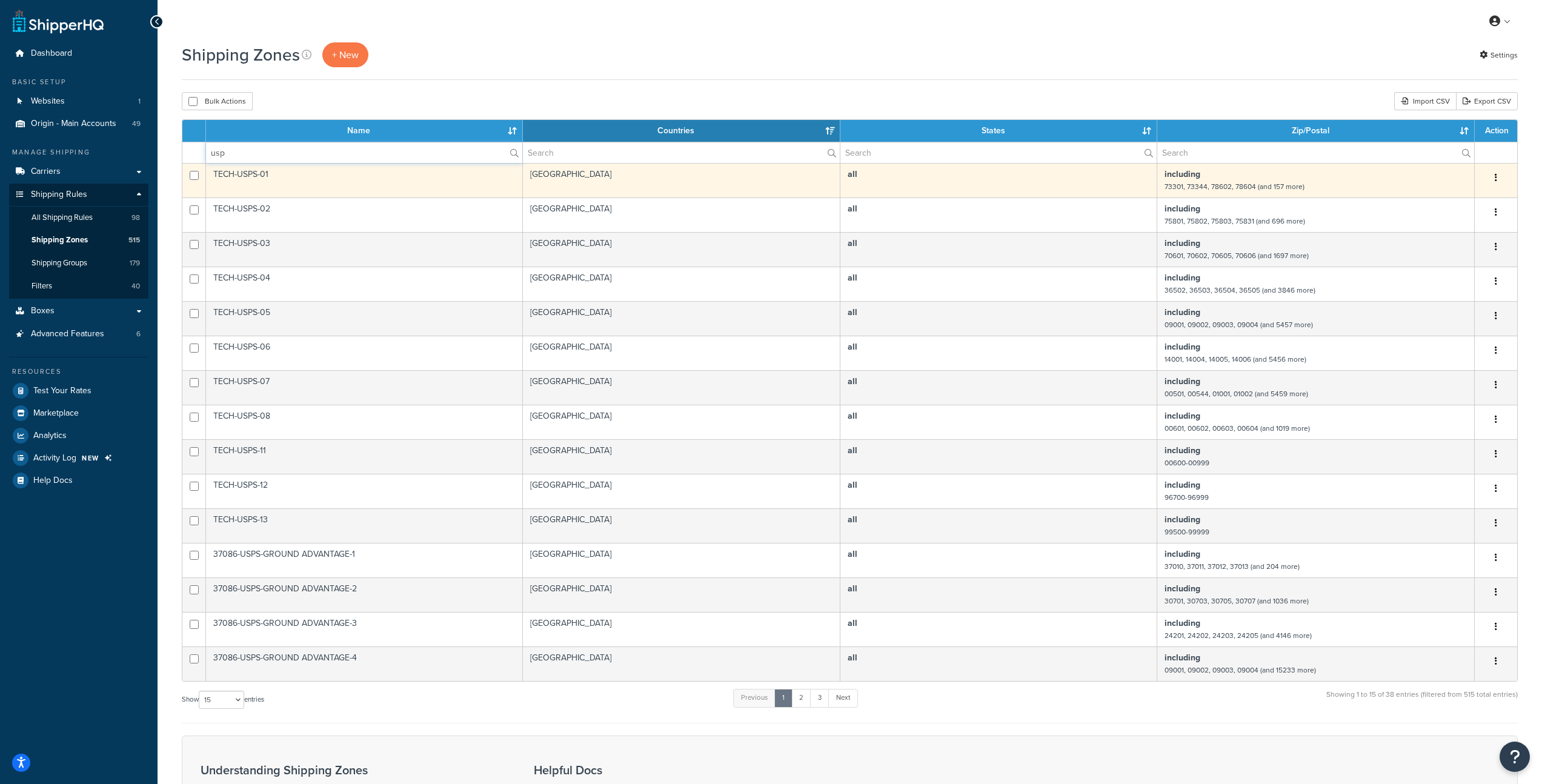
type input "usp"
click at [1497, 176] on button "button" at bounding box center [1496, 178] width 17 height 20
click at [1460, 203] on link "Edit" at bounding box center [1447, 202] width 96 height 25
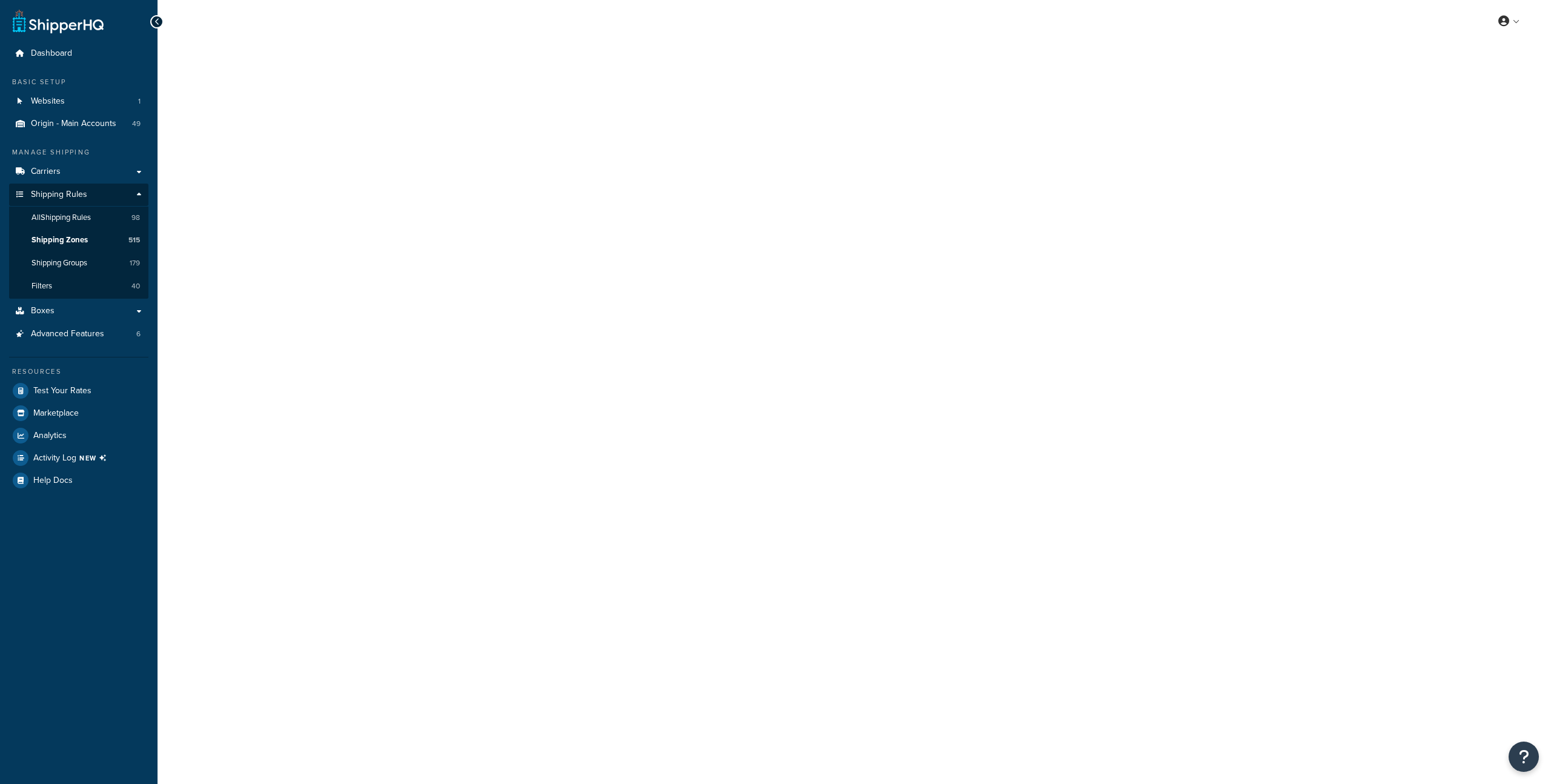
select select "including"
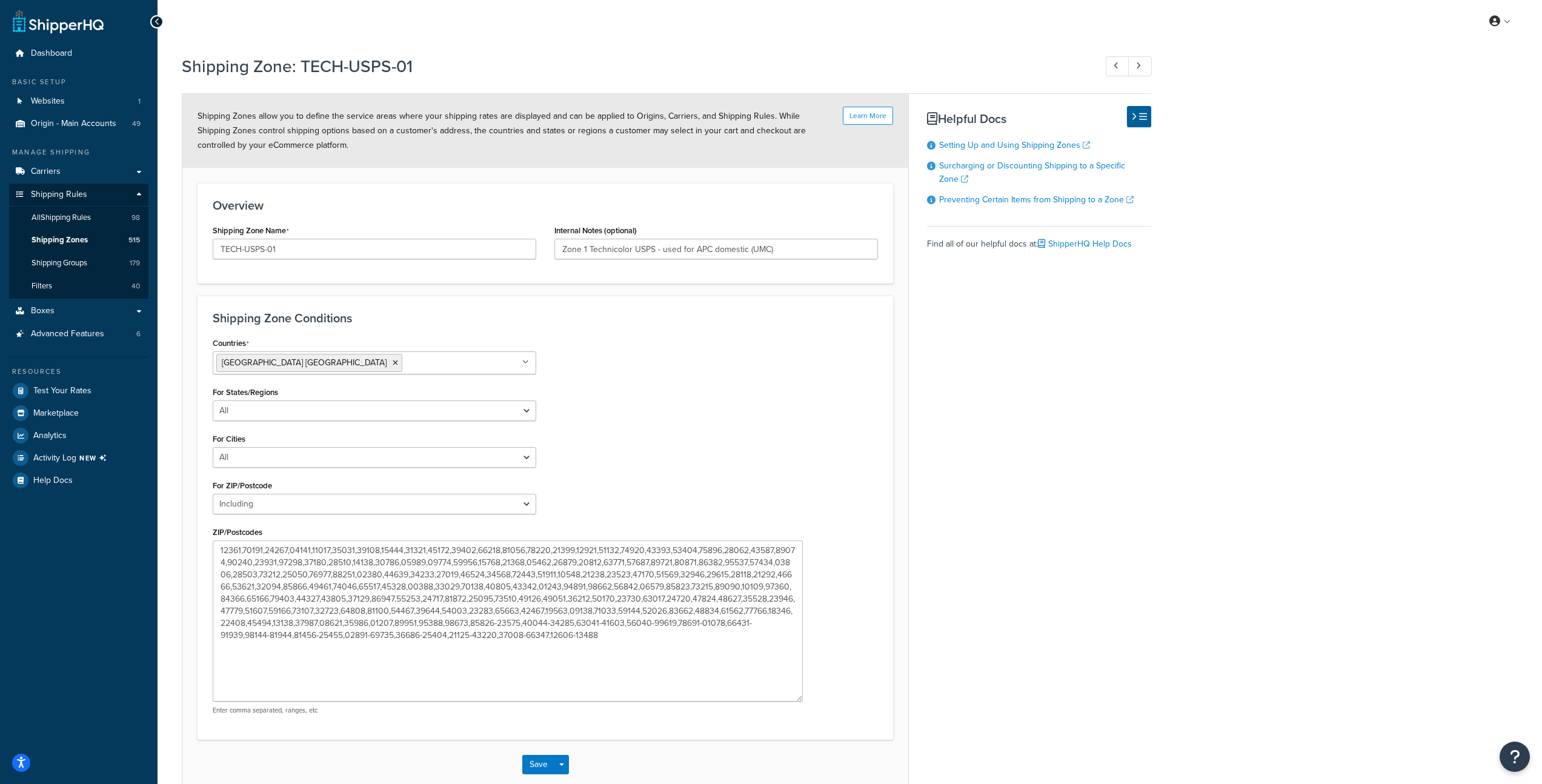
drag, startPoint x: 532, startPoint y: 584, endPoint x: 799, endPoint y: 700, distance: 291.1
click at [799, 700] on textarea "ZIP/Postcodes" at bounding box center [508, 620] width 590 height 161
click at [603, 641] on textarea "ZIP/Postcodes" at bounding box center [508, 620] width 590 height 161
drag, startPoint x: 274, startPoint y: 632, endPoint x: 361, endPoint y: 641, distance: 87.5
click at [367, 641] on textarea "ZIP/Postcodes" at bounding box center [508, 620] width 590 height 161
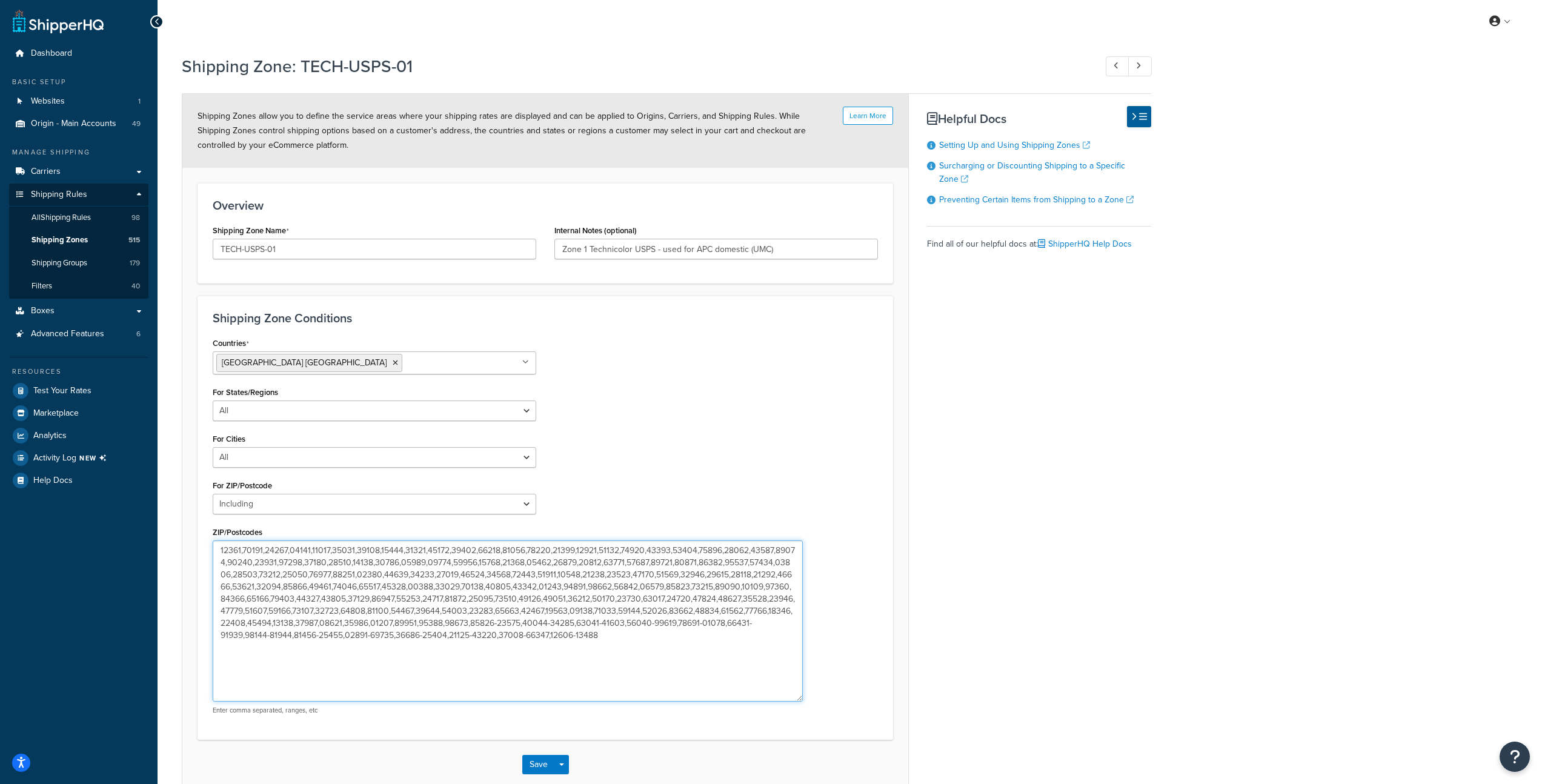
drag, startPoint x: 324, startPoint y: 636, endPoint x: 346, endPoint y: 633, distance: 22.2
click at [346, 633] on textarea "ZIP/Postcodes" at bounding box center [508, 620] width 590 height 161
drag, startPoint x: 589, startPoint y: 638, endPoint x: 563, endPoint y: 626, distance: 28.6
click at [563, 626] on textarea "ZIP/Postcodes" at bounding box center [508, 620] width 590 height 161
click at [651, 600] on textarea "ZIP/Postcodes" at bounding box center [508, 620] width 590 height 161
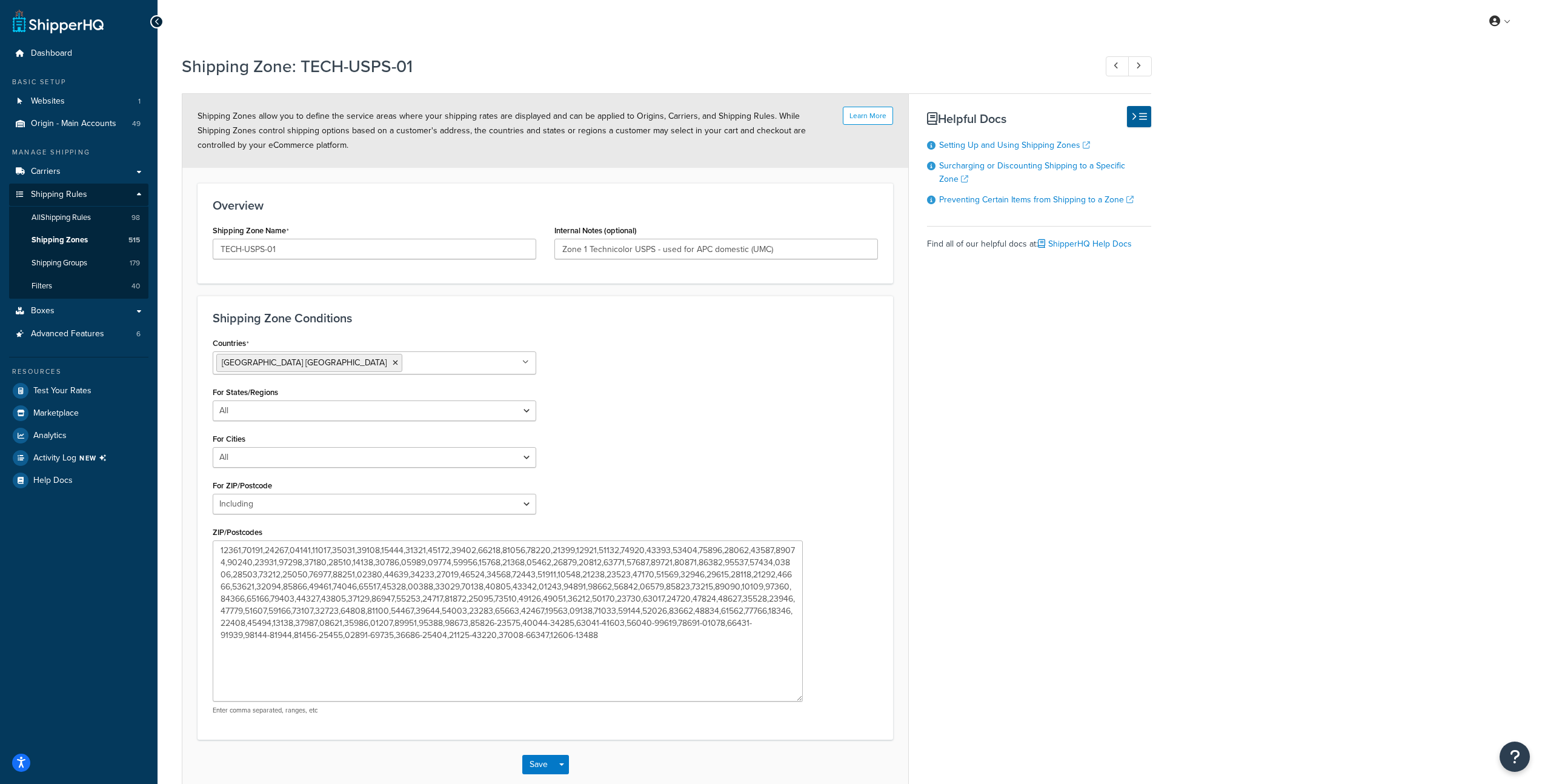
click at [1276, 195] on div "Shipping Zone: TECH-USPS-01 Learn More Shipping Zones allow you to define the s…" at bounding box center [849, 435] width 1385 height 772
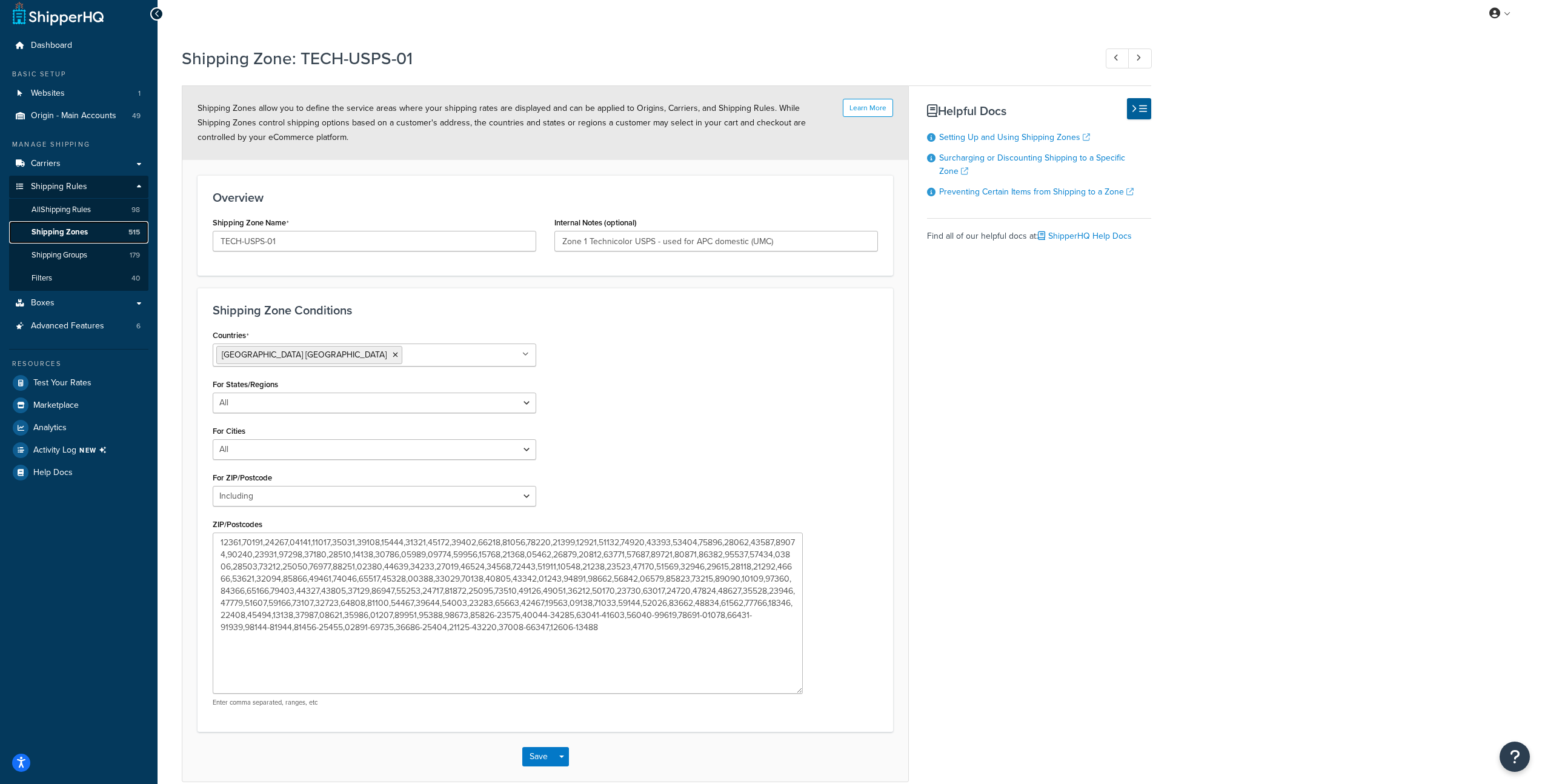
click at [91, 232] on link "Shipping Zones 515" at bounding box center [78, 232] width 140 height 22
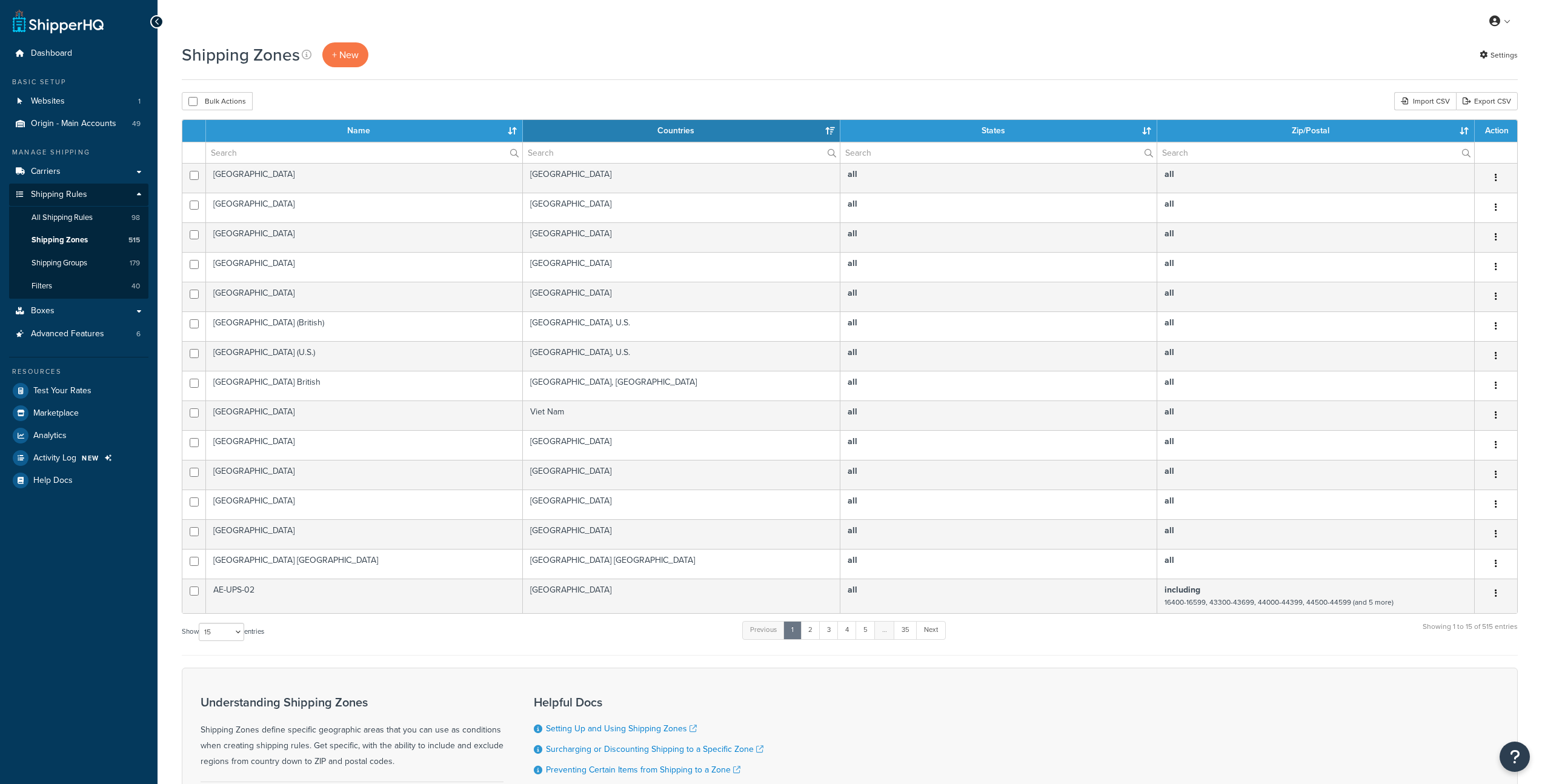
select select "15"
click at [442, 650] on div "Show 10 15 25 50 100 entries Previous 1 2 3 4 5 … 35 Next Showing 1 to 15 of 51…" at bounding box center [850, 637] width 1336 height 36
click at [301, 148] on input "text" at bounding box center [364, 152] width 317 height 21
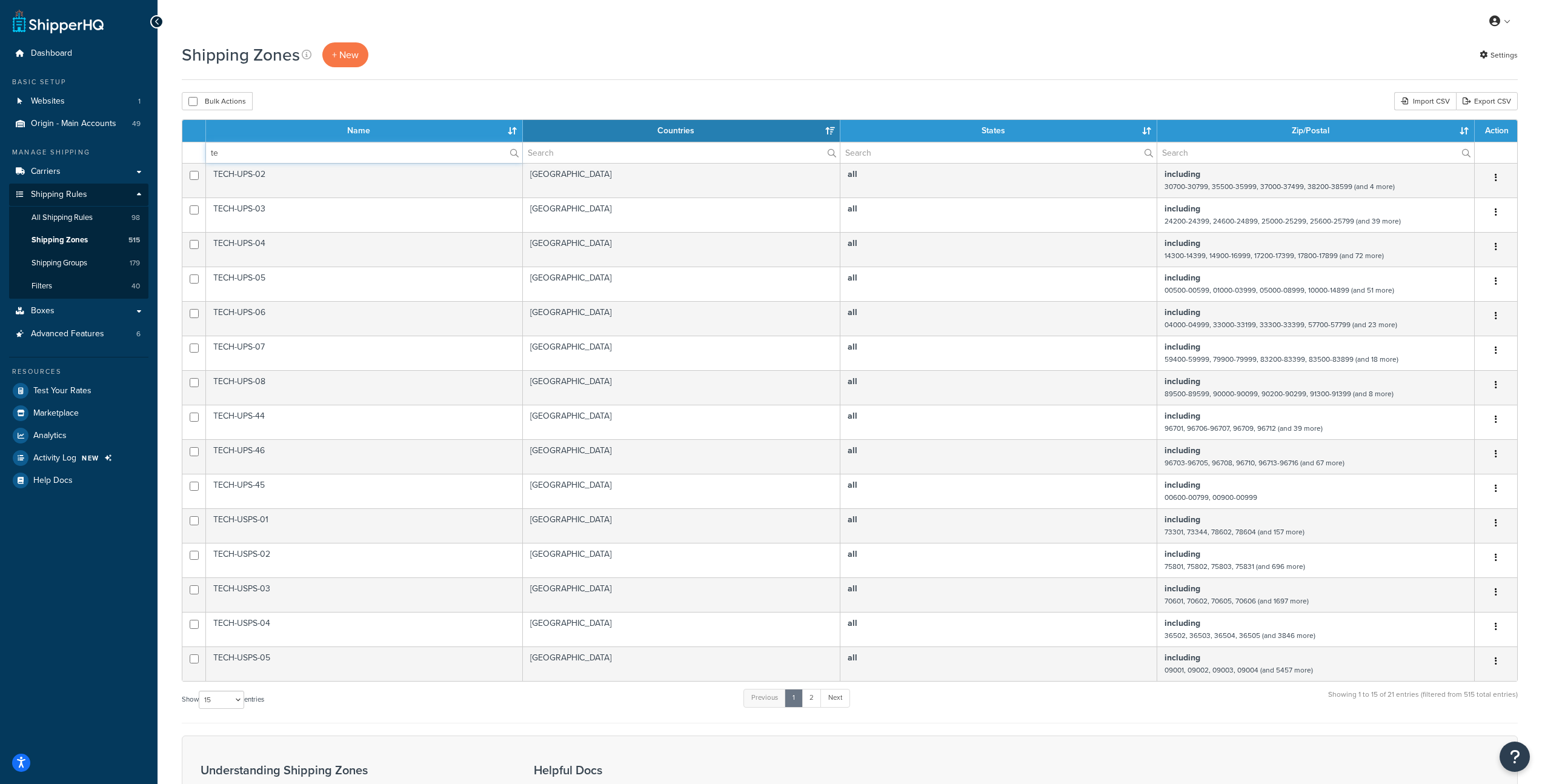
type input "t"
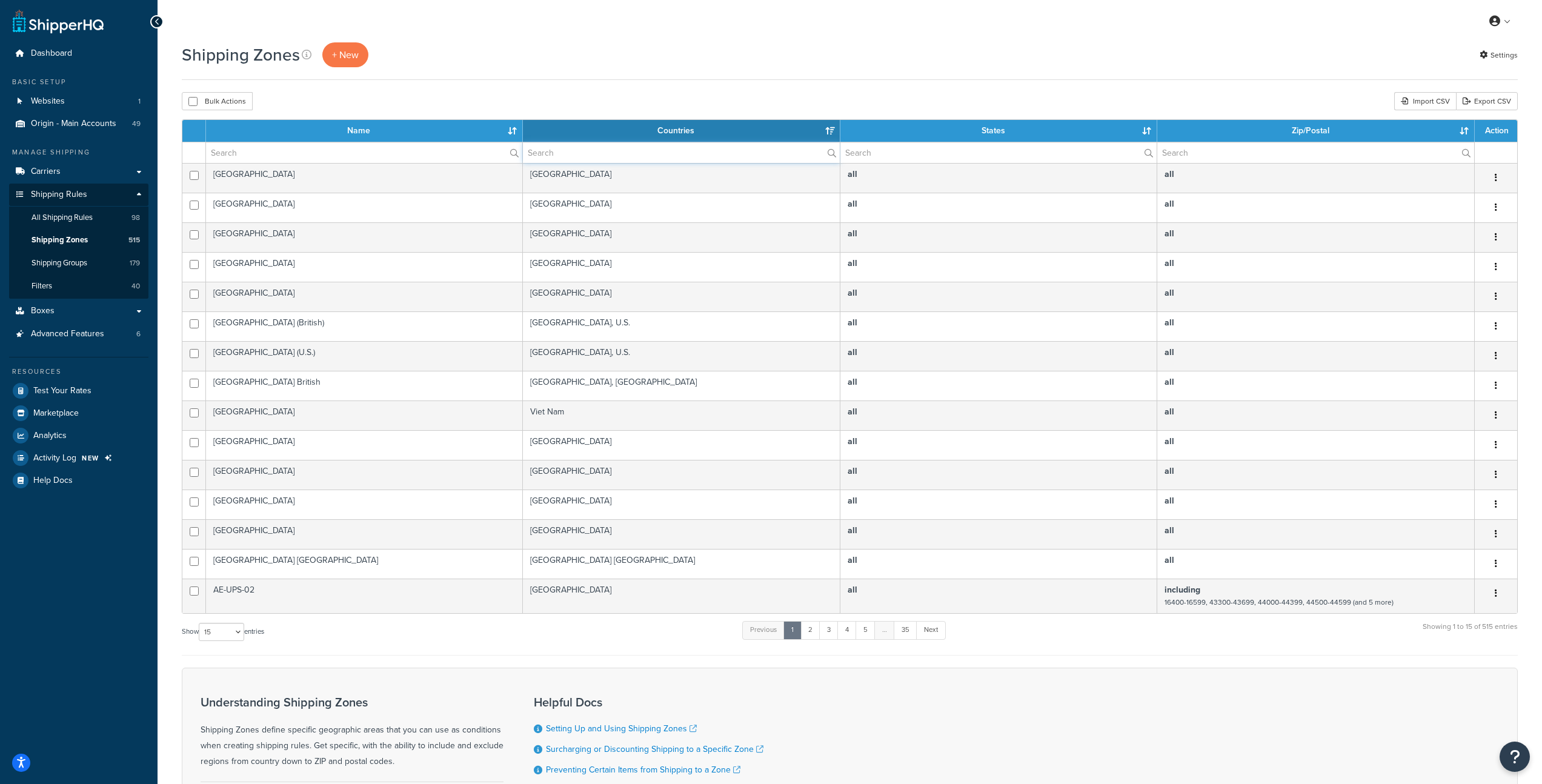
click at [569, 148] on input "text" at bounding box center [681, 152] width 317 height 21
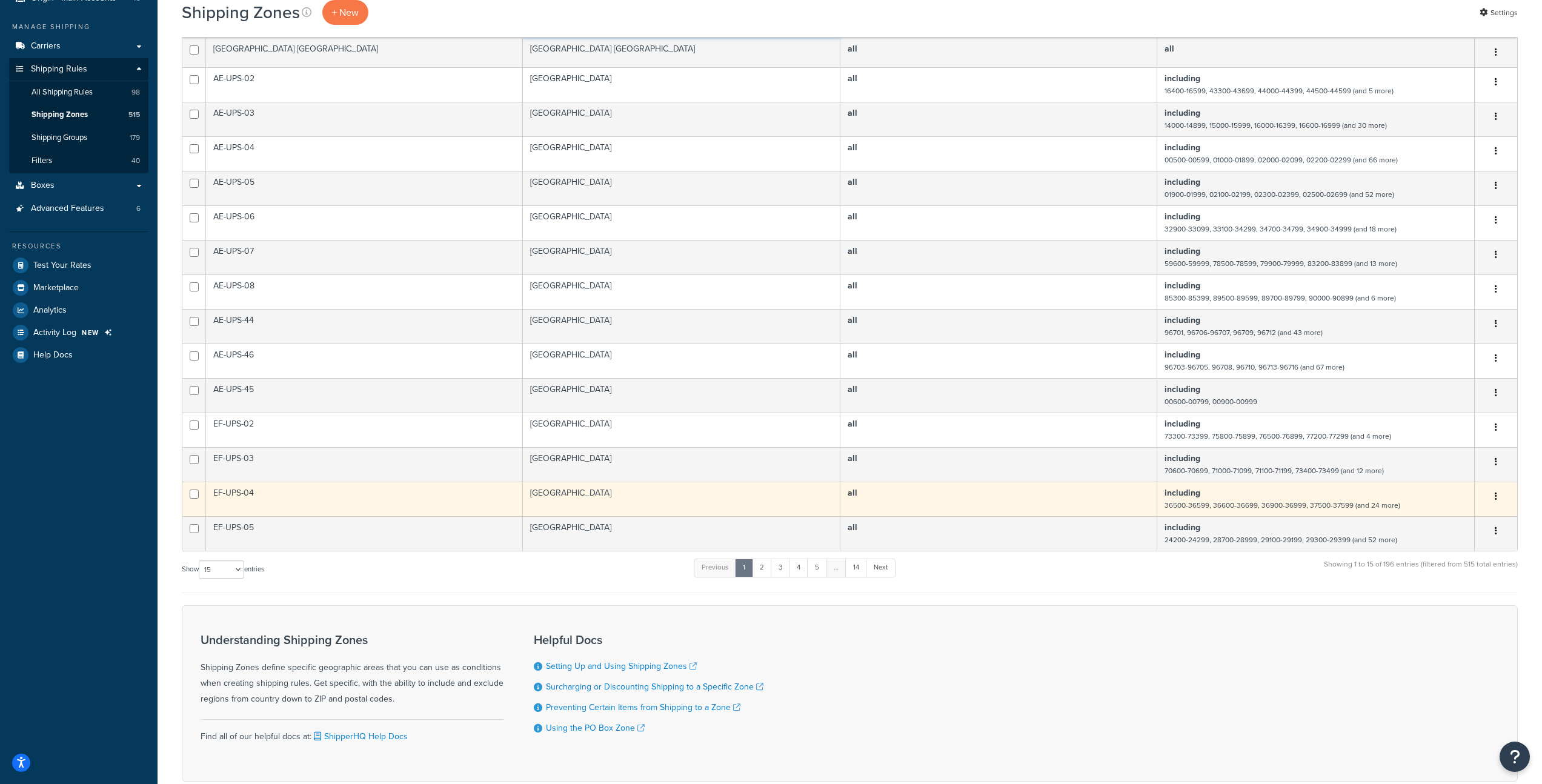
scroll to position [91, 0]
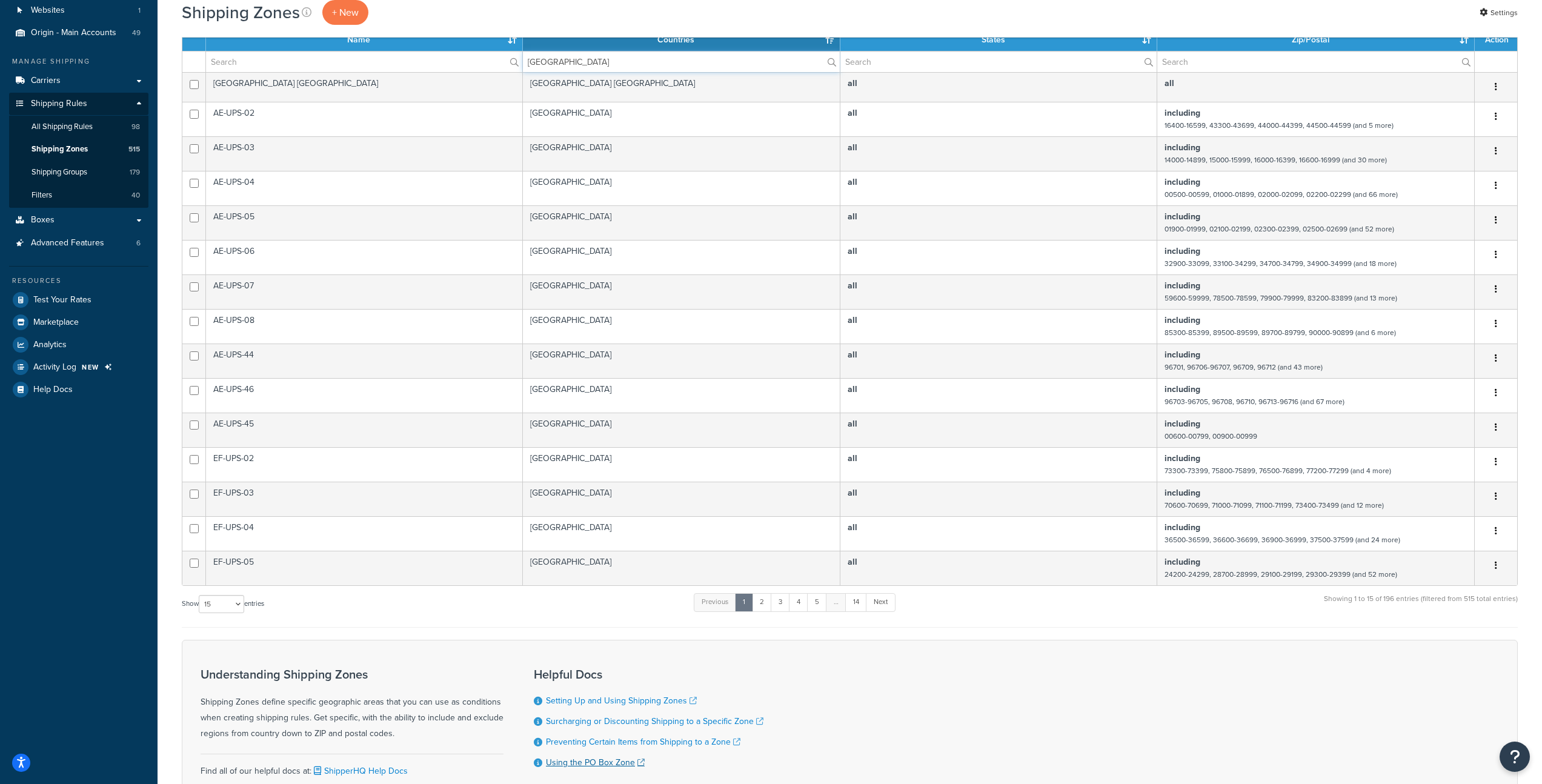
type input "united states"
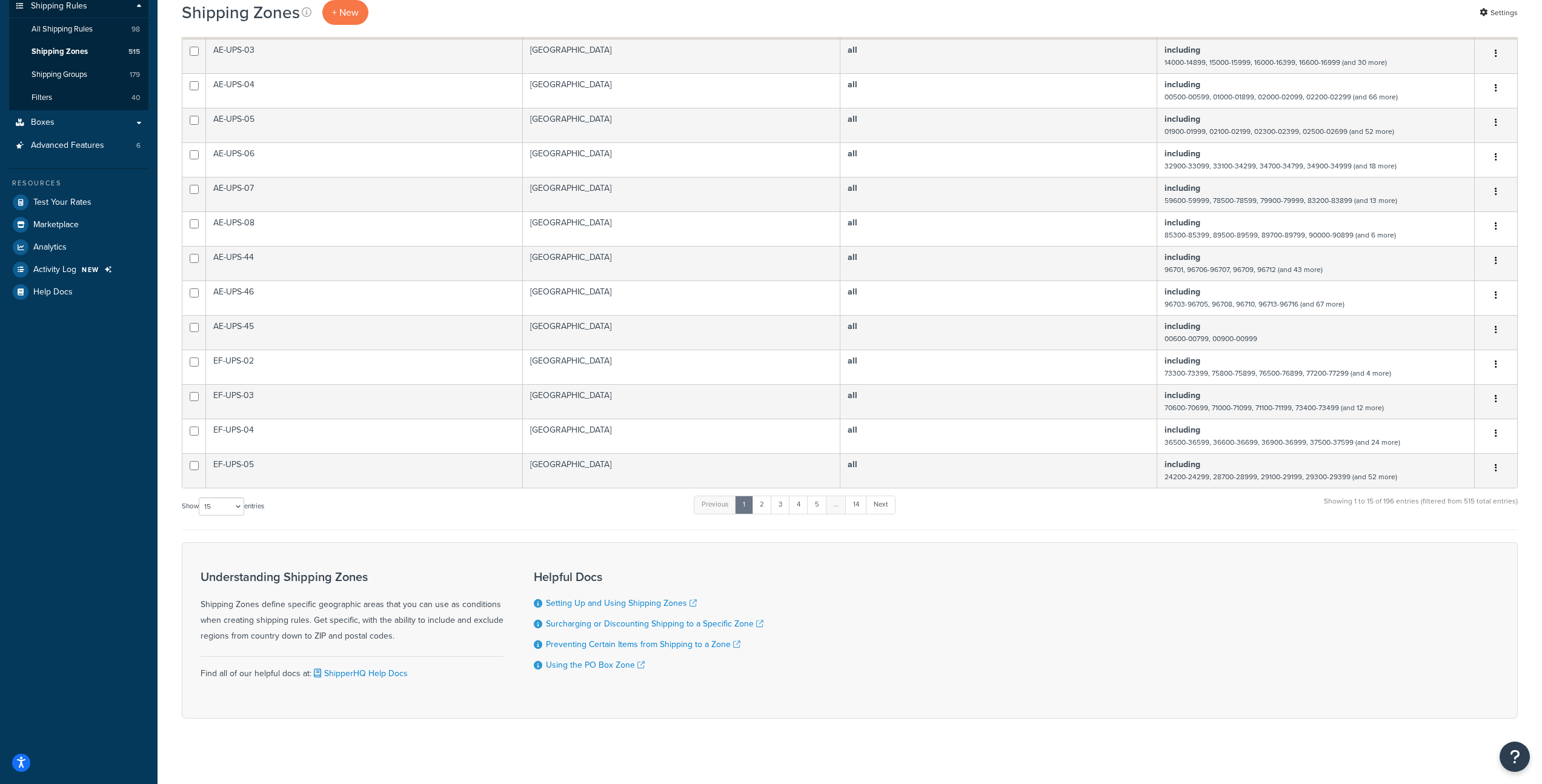
scroll to position [0, 0]
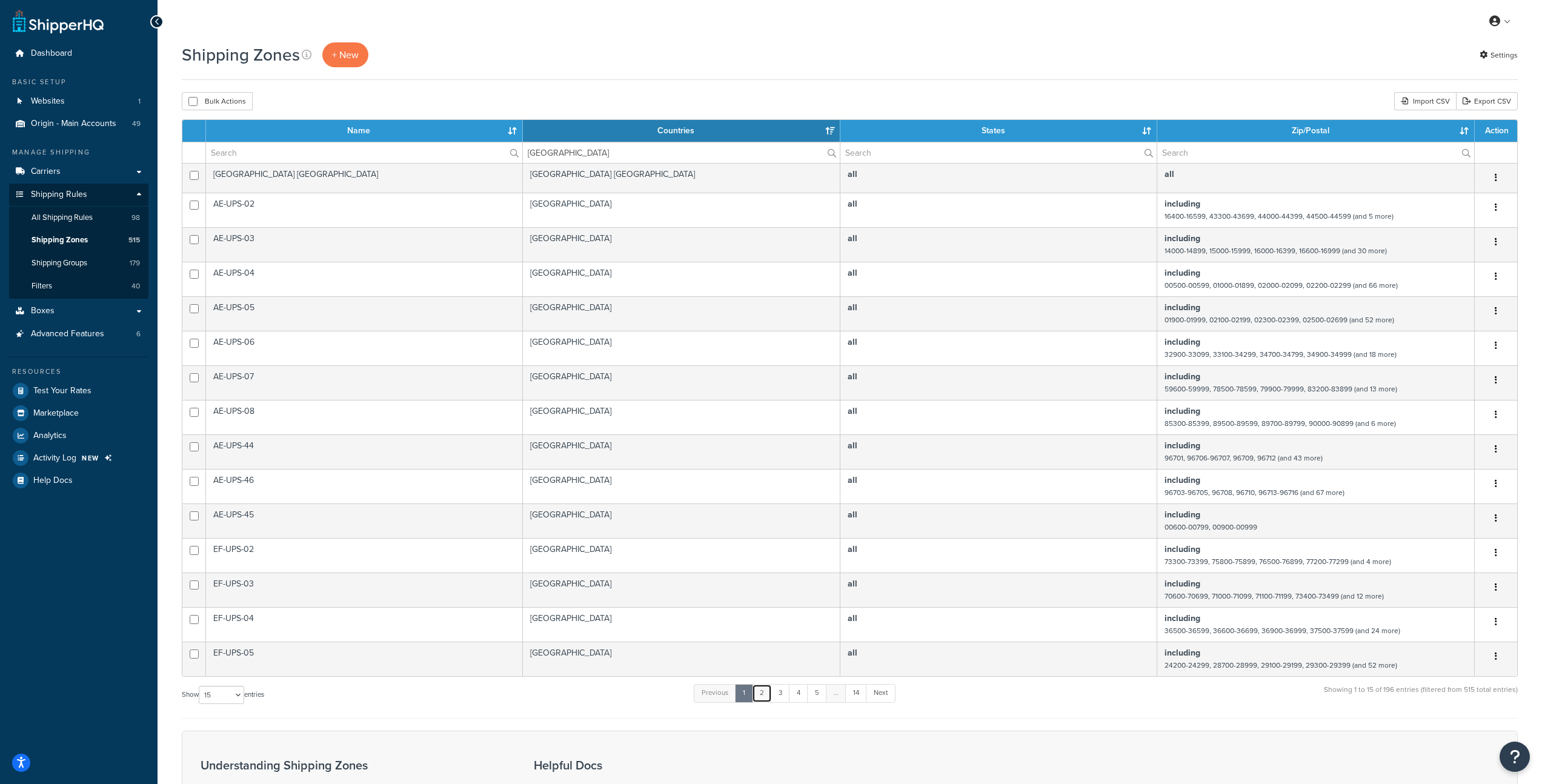
click at [760, 692] on link "2" at bounding box center [762, 693] width 20 height 18
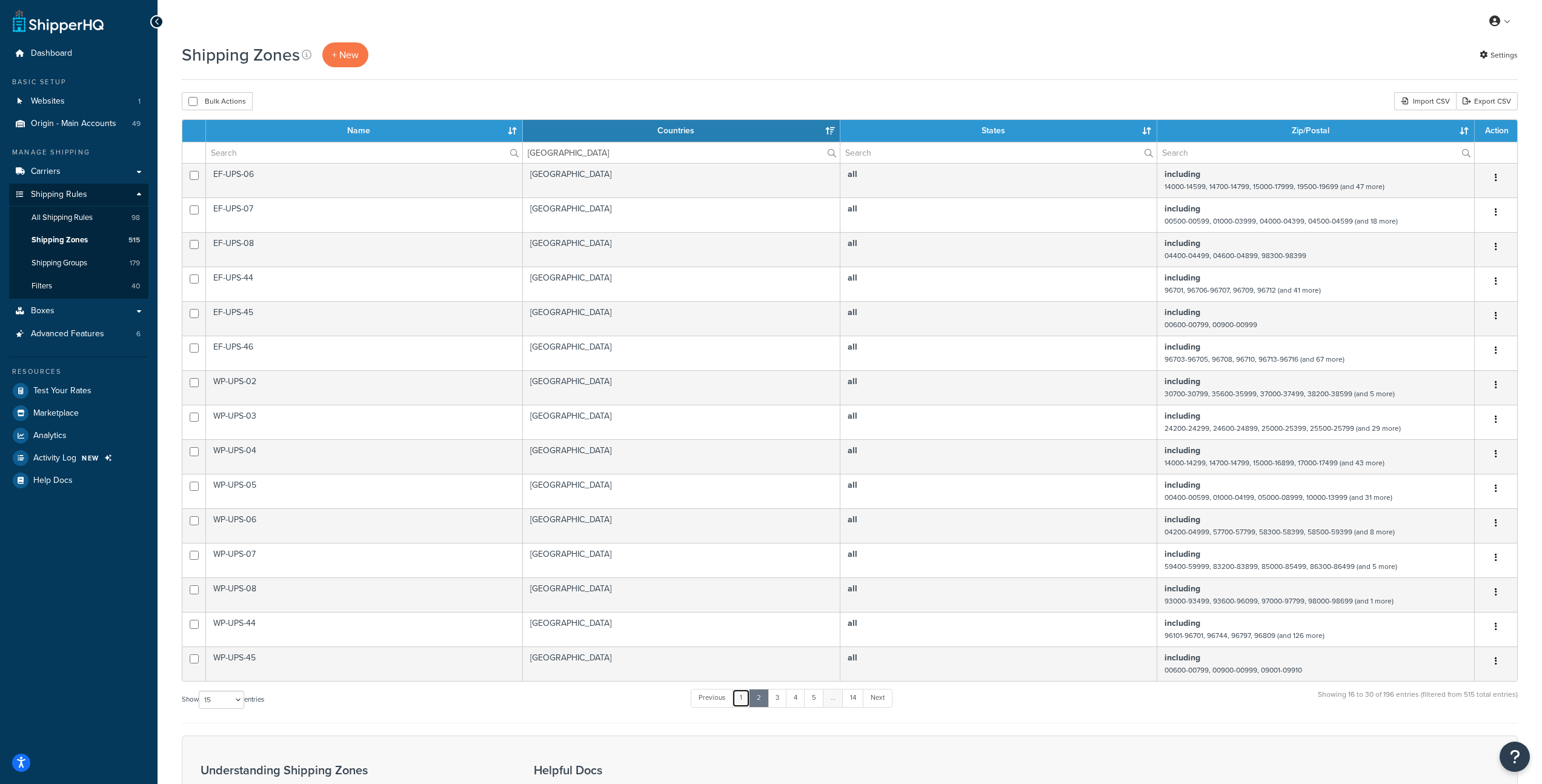
click at [746, 697] on link "1" at bounding box center [741, 697] width 18 height 18
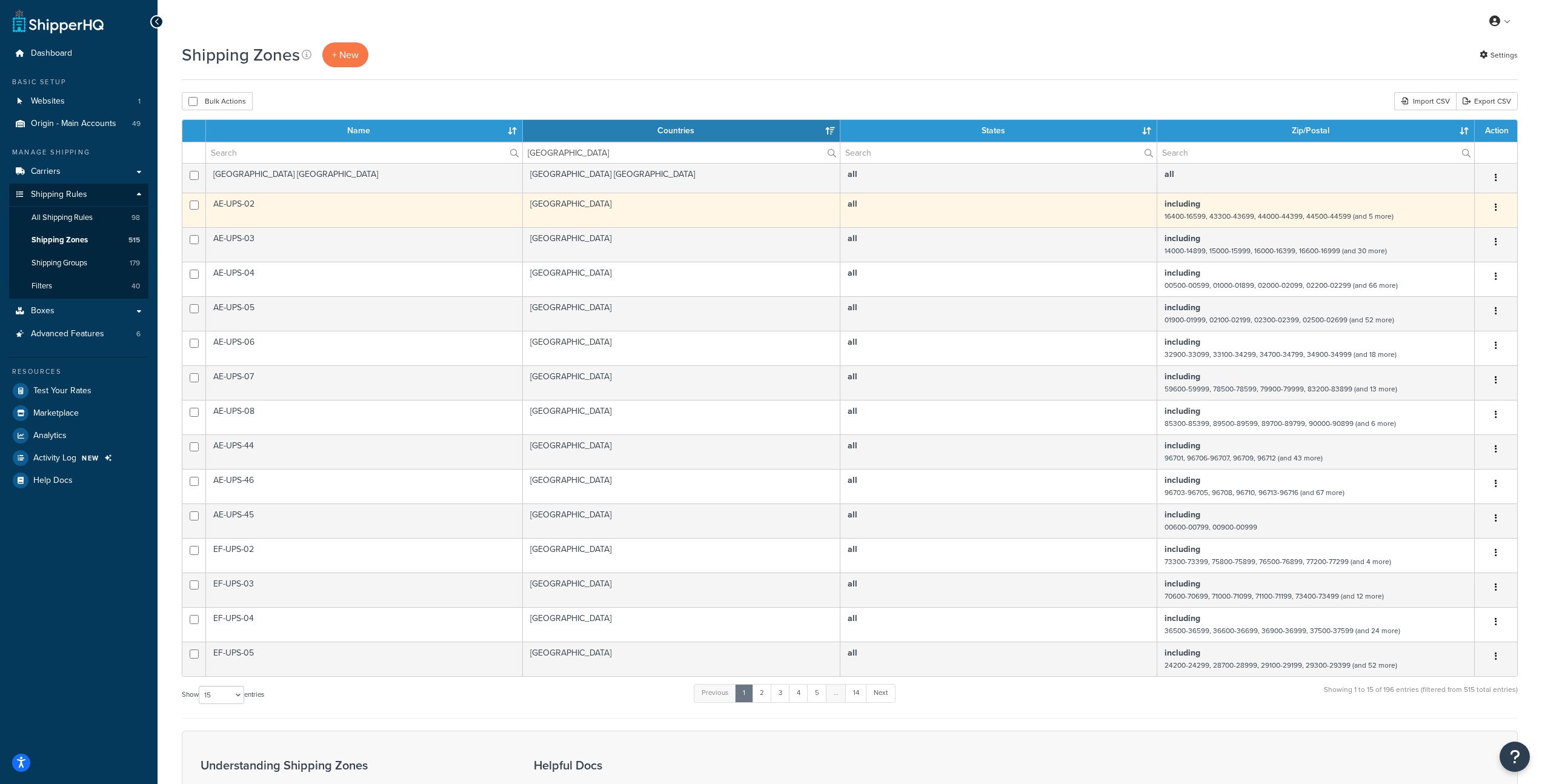
click at [1496, 207] on icon "button" at bounding box center [1496, 207] width 3 height 8
click at [1443, 230] on link "Edit" at bounding box center [1447, 232] width 96 height 25
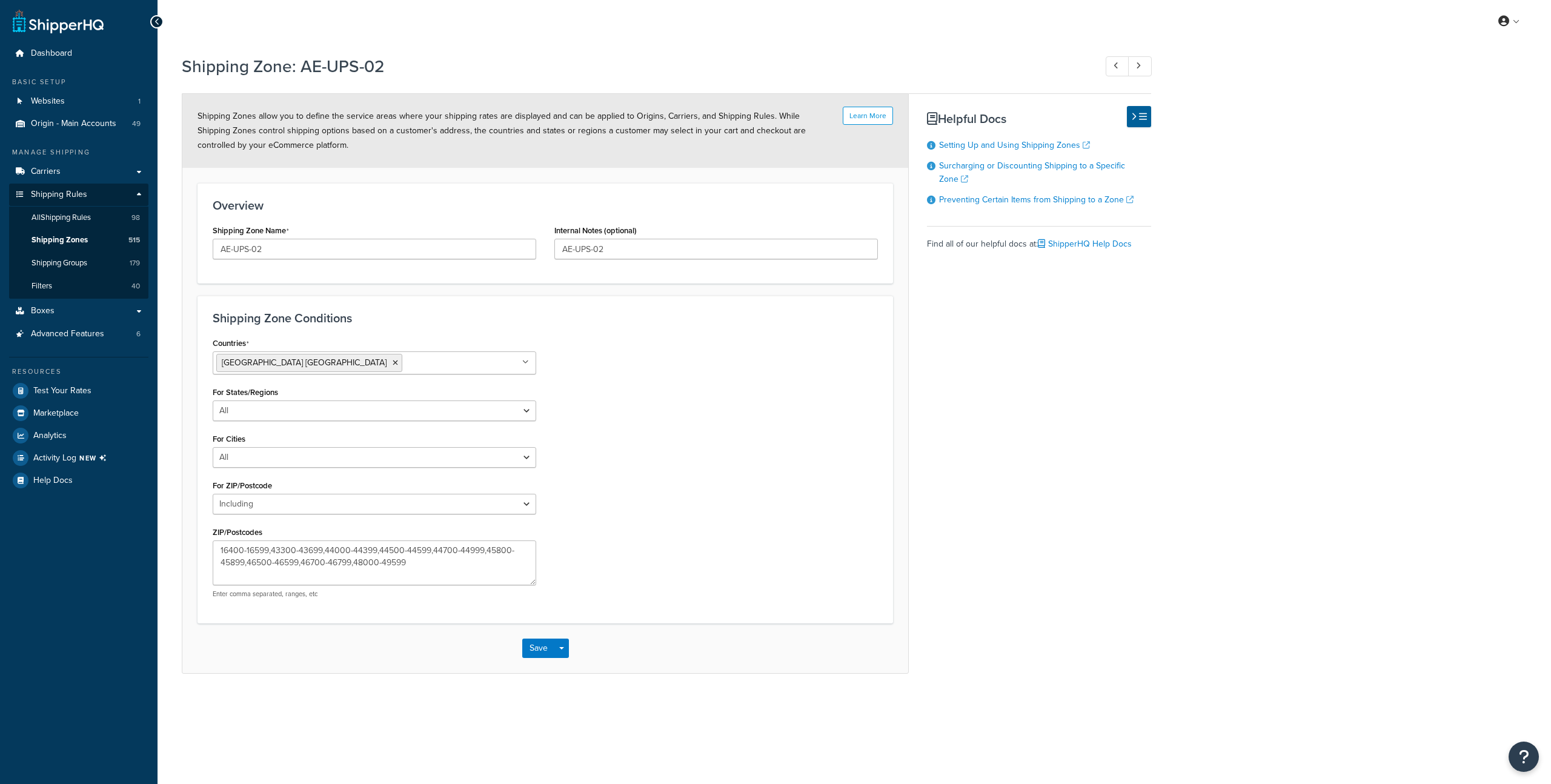
select select "including"
drag, startPoint x: 418, startPoint y: 569, endPoint x: 206, endPoint y: 540, distance: 214.0
click at [206, 540] on div "Countries [GEOGRAPHIC_DATA] [GEOGRAPHIC_DATA] All Countries ALL [GEOGRAPHIC_DAT…" at bounding box center [374, 471] width 342 height 273
click at [435, 566] on textarea "16400-16599,43300-43699,44000-44399,44500-44599,44700-44999,45800-45899,46500-4…" at bounding box center [375, 562] width 323 height 45
drag, startPoint x: 446, startPoint y: 569, endPoint x: 184, endPoint y: 535, distance: 264.2
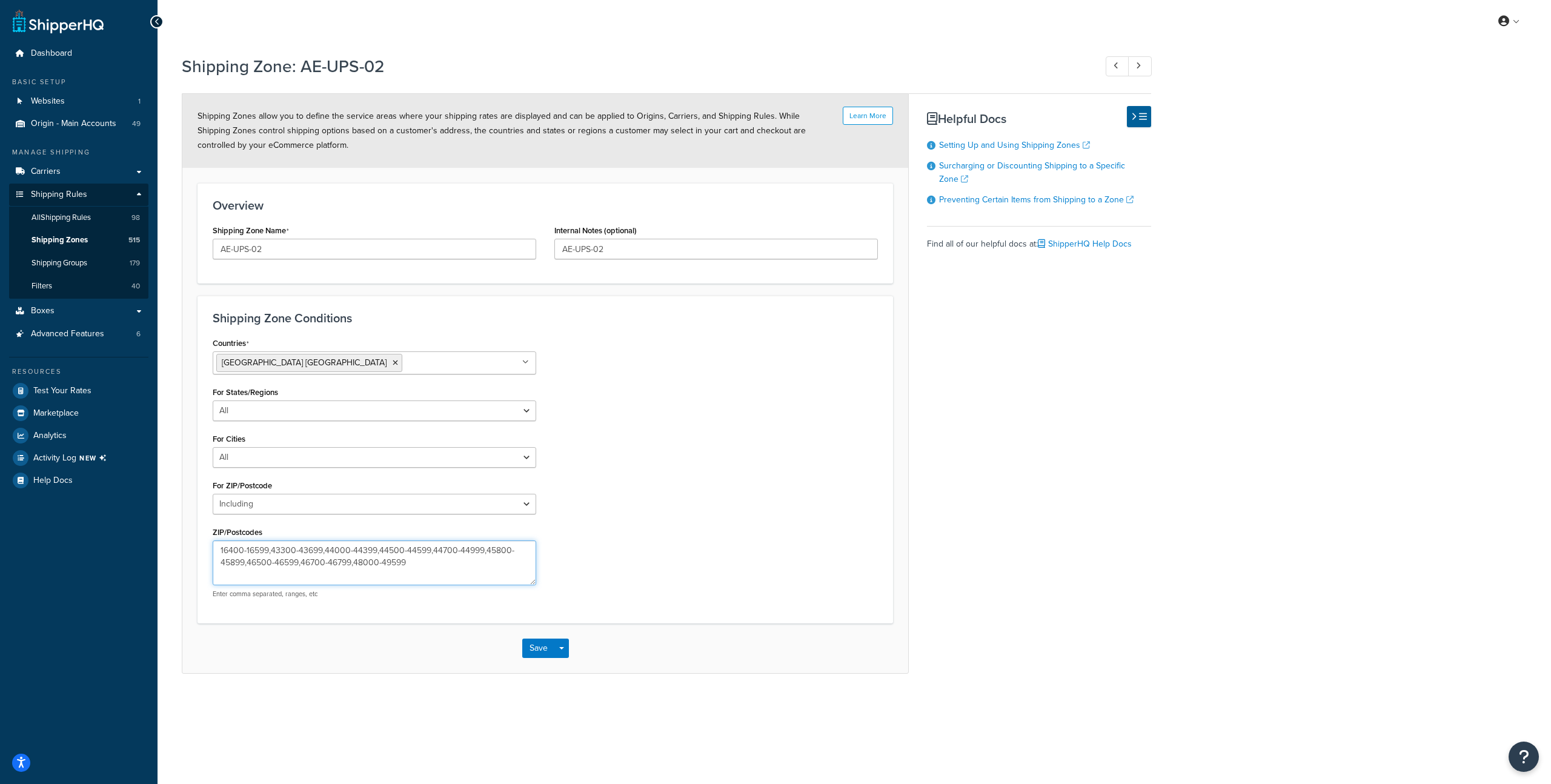
click at [184, 535] on form "Learn More Shipping Zones allow you to define the service areas where your ship…" at bounding box center [545, 383] width 726 height 579
click at [63, 241] on span "Shipping Zones" at bounding box center [59, 240] width 56 height 10
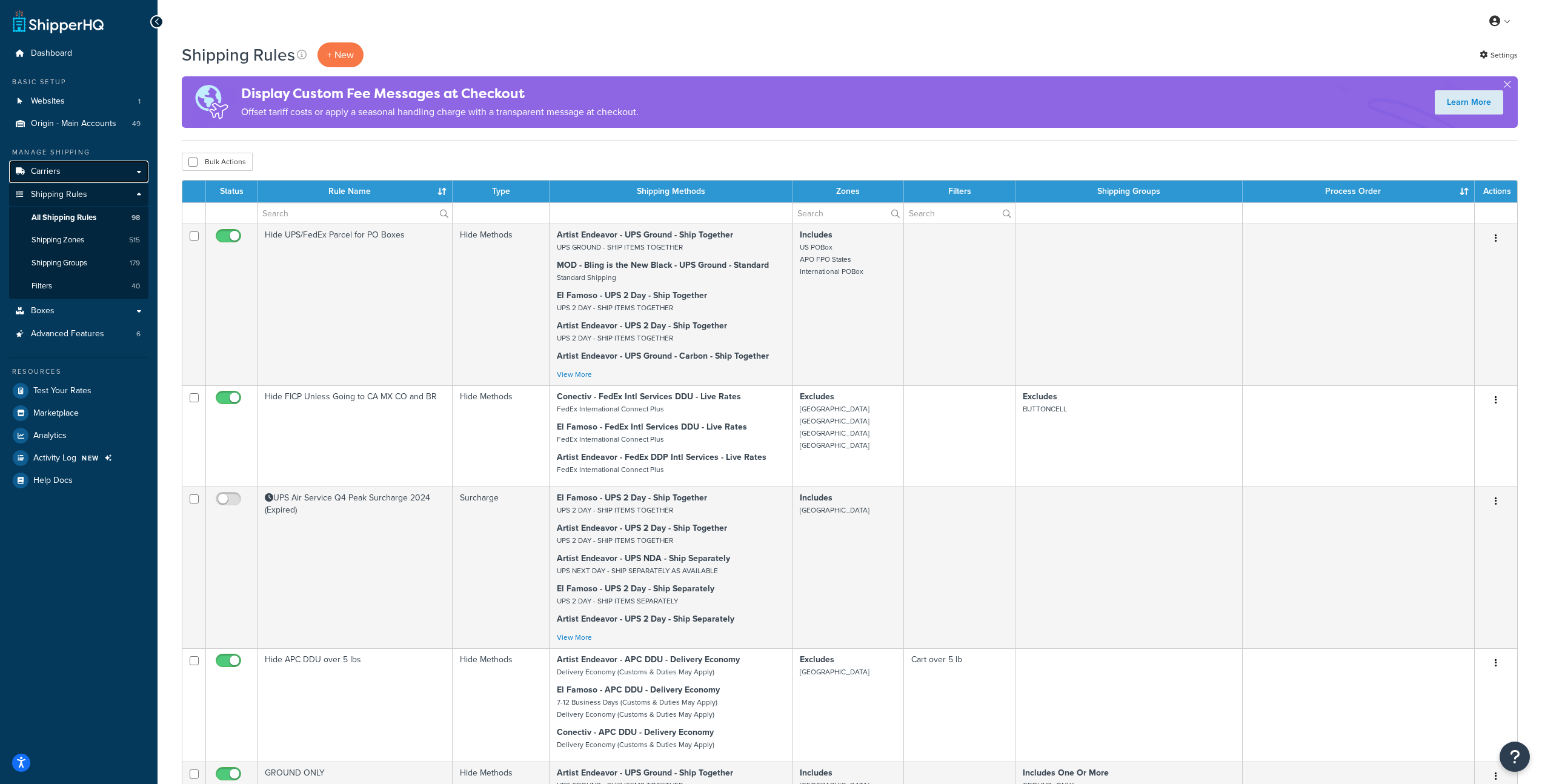
click at [52, 167] on span "Carriers" at bounding box center [46, 172] width 30 height 10
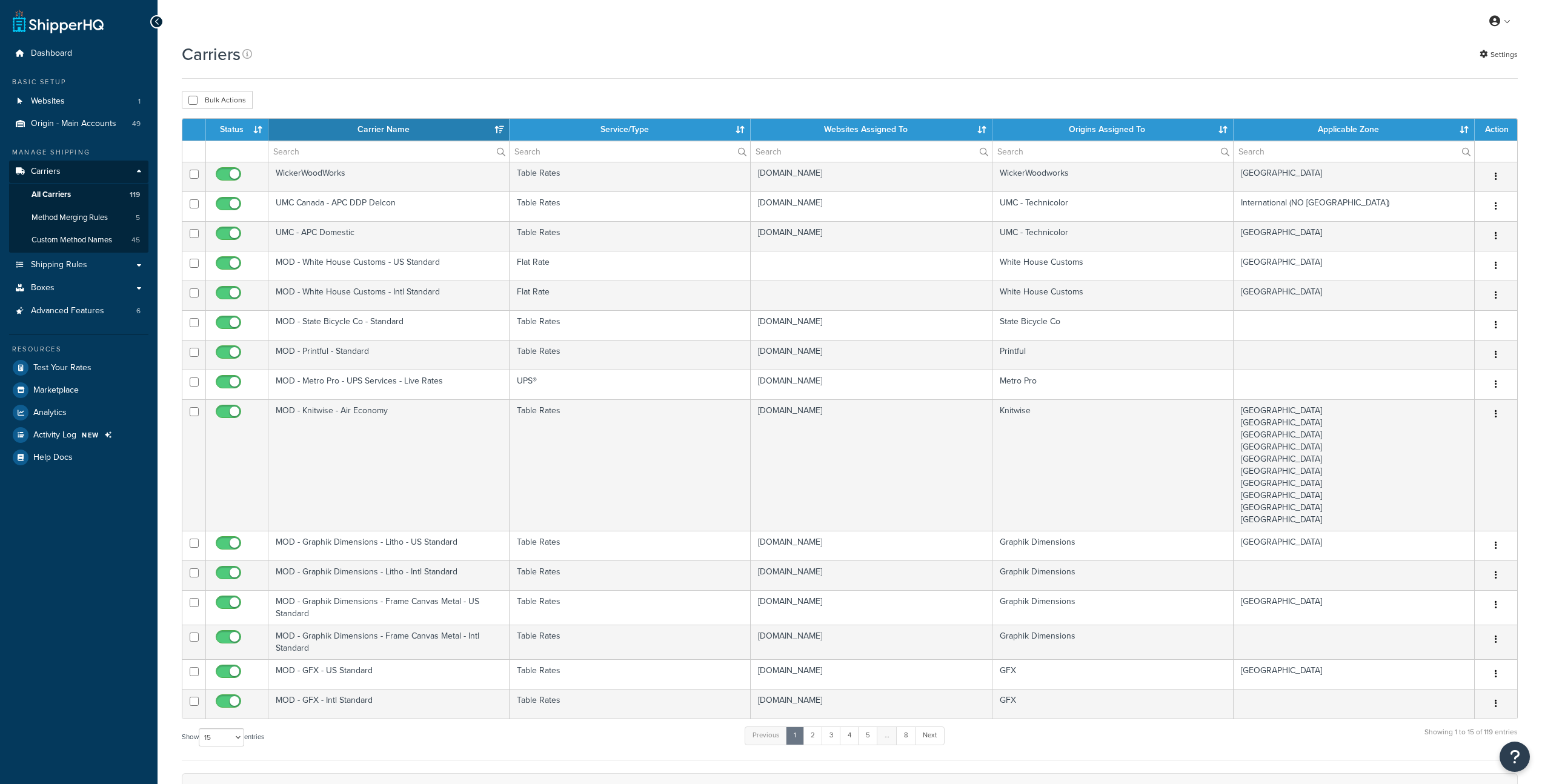
select select "15"
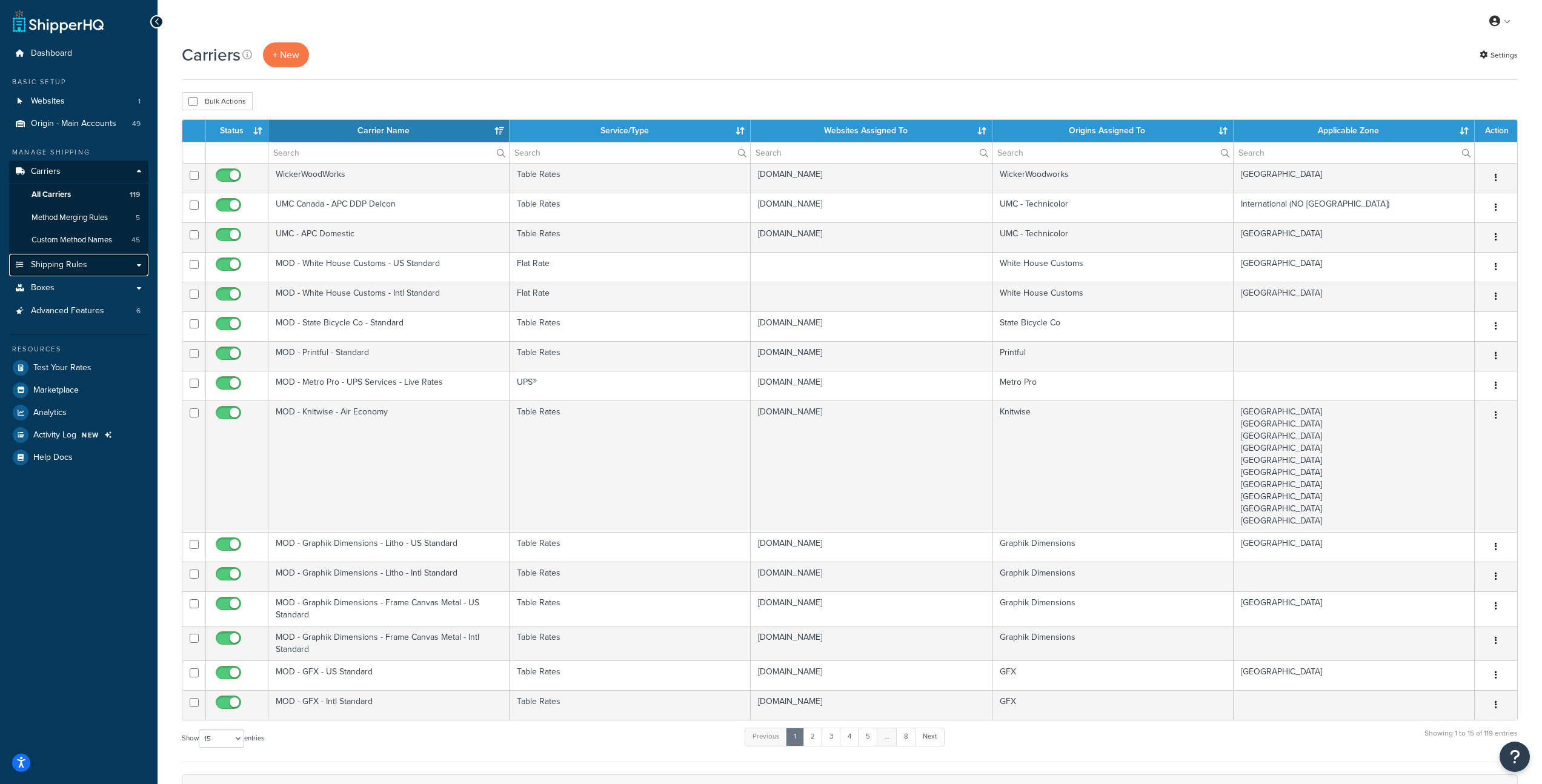
click at [79, 262] on span "Shipping Rules" at bounding box center [59, 265] width 56 height 10
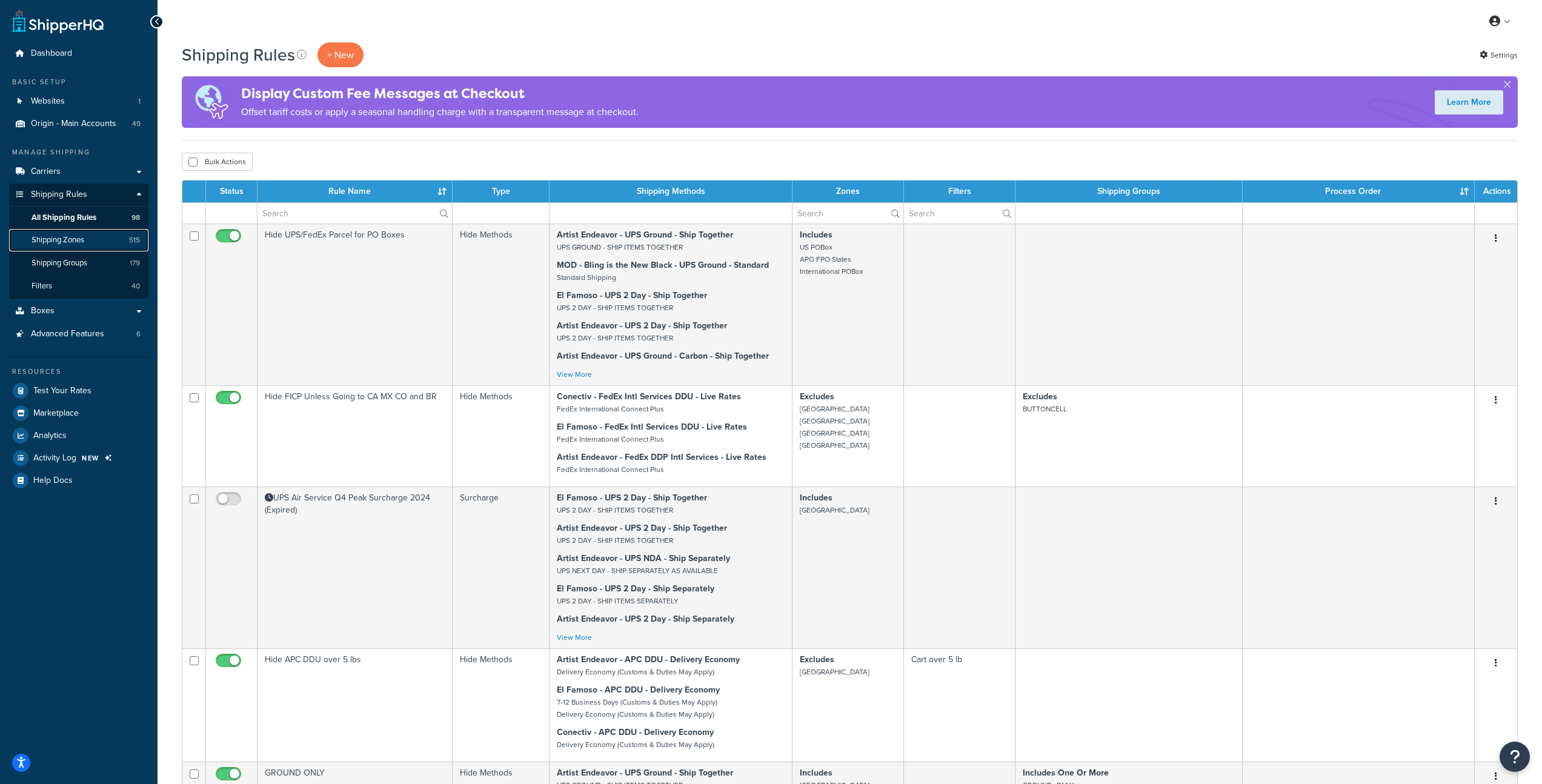
click at [64, 239] on span "Shipping Zones" at bounding box center [58, 240] width 52 height 10
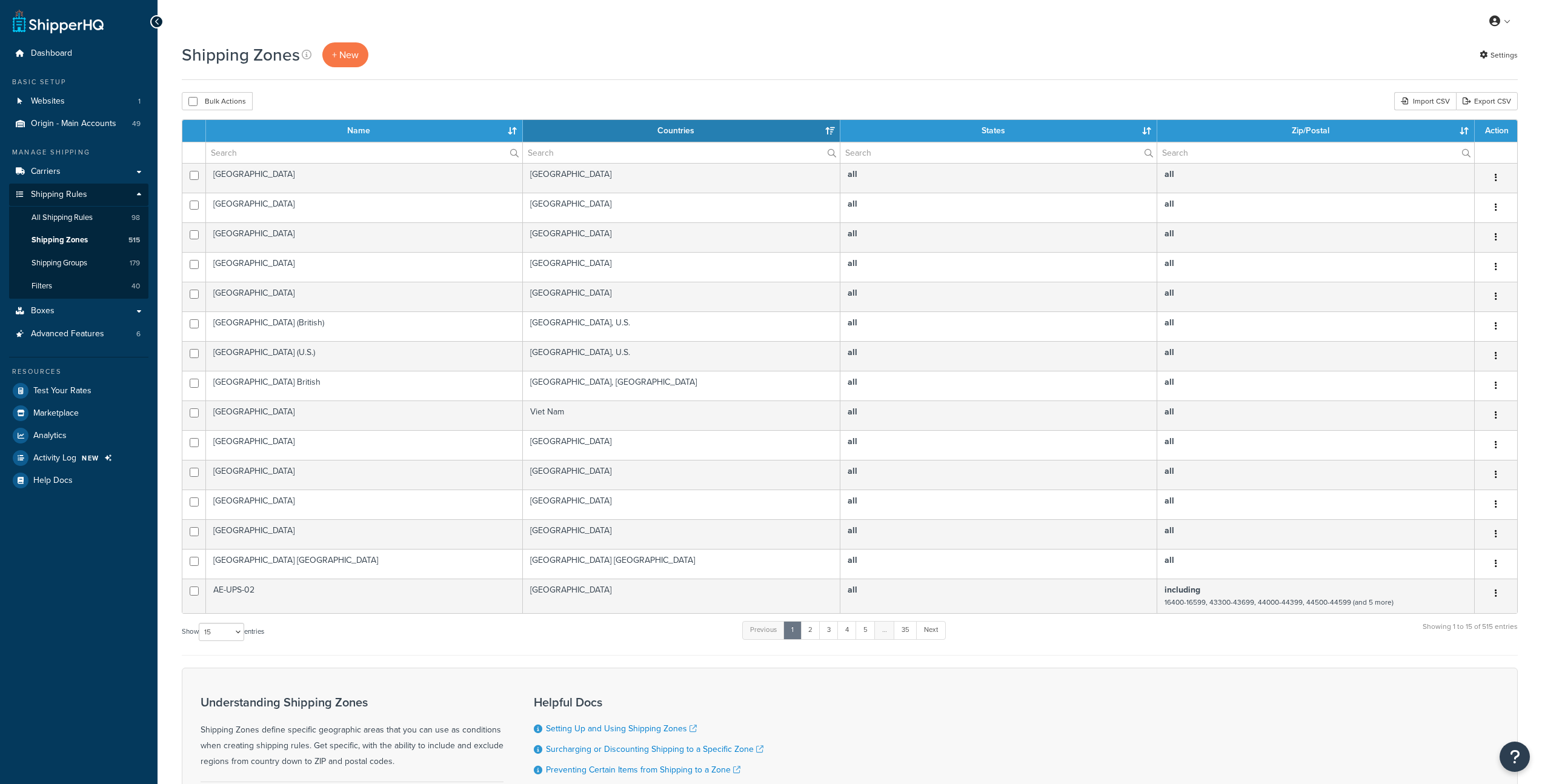
select select "15"
click at [277, 155] on input "text" at bounding box center [364, 152] width 317 height 21
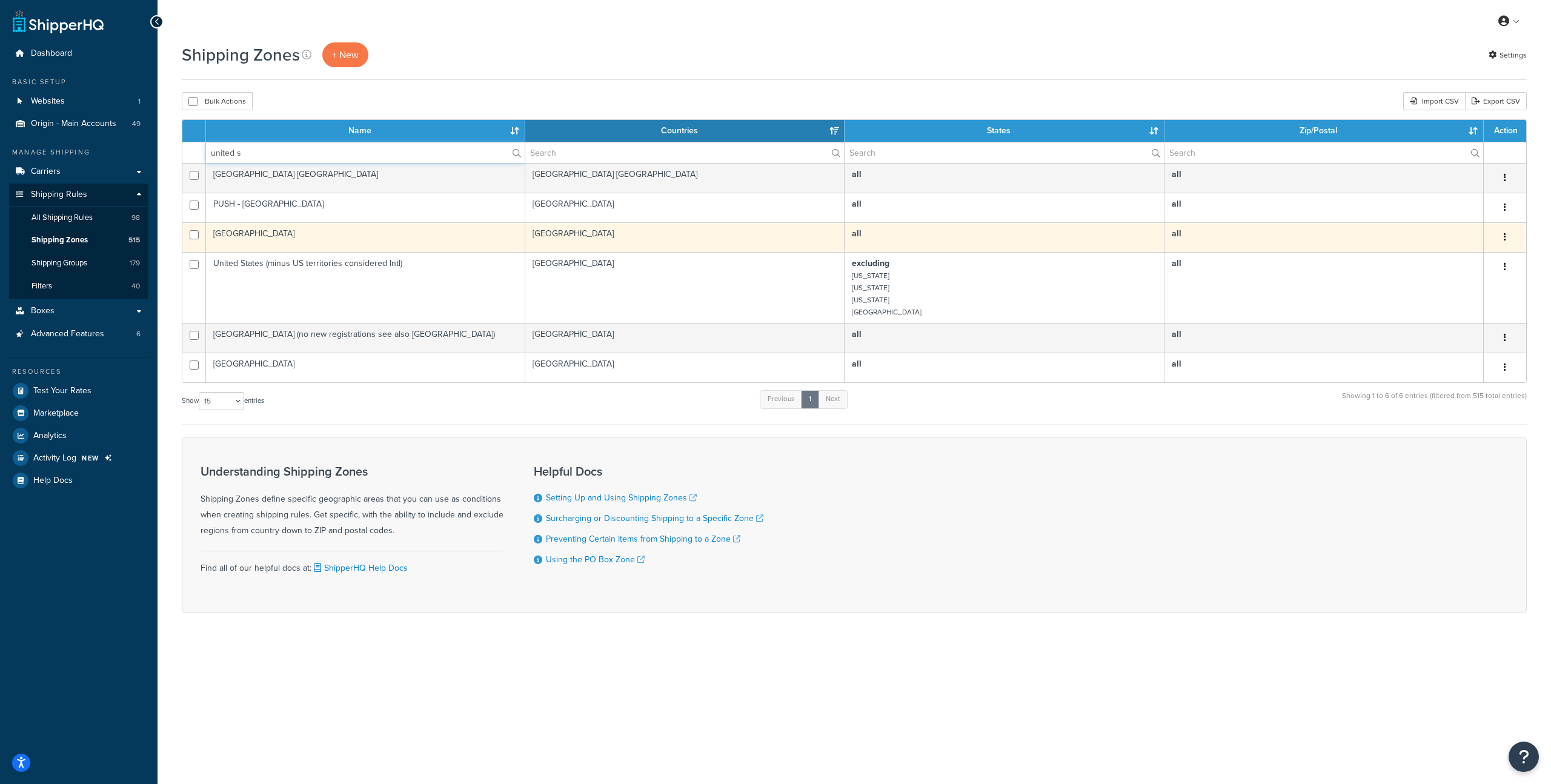
type input "united s"
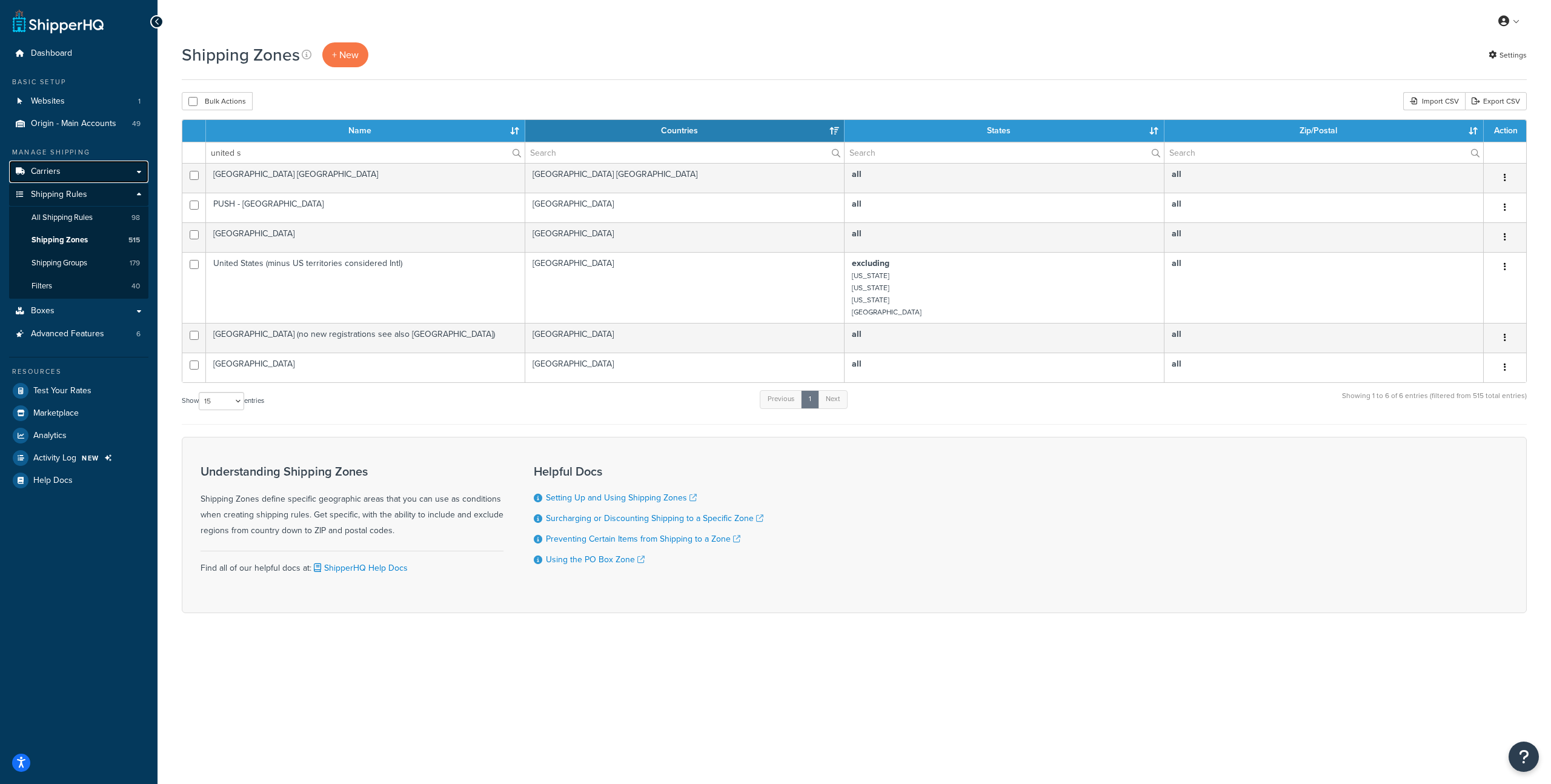
click at [70, 174] on link "Carriers" at bounding box center [78, 171] width 140 height 22
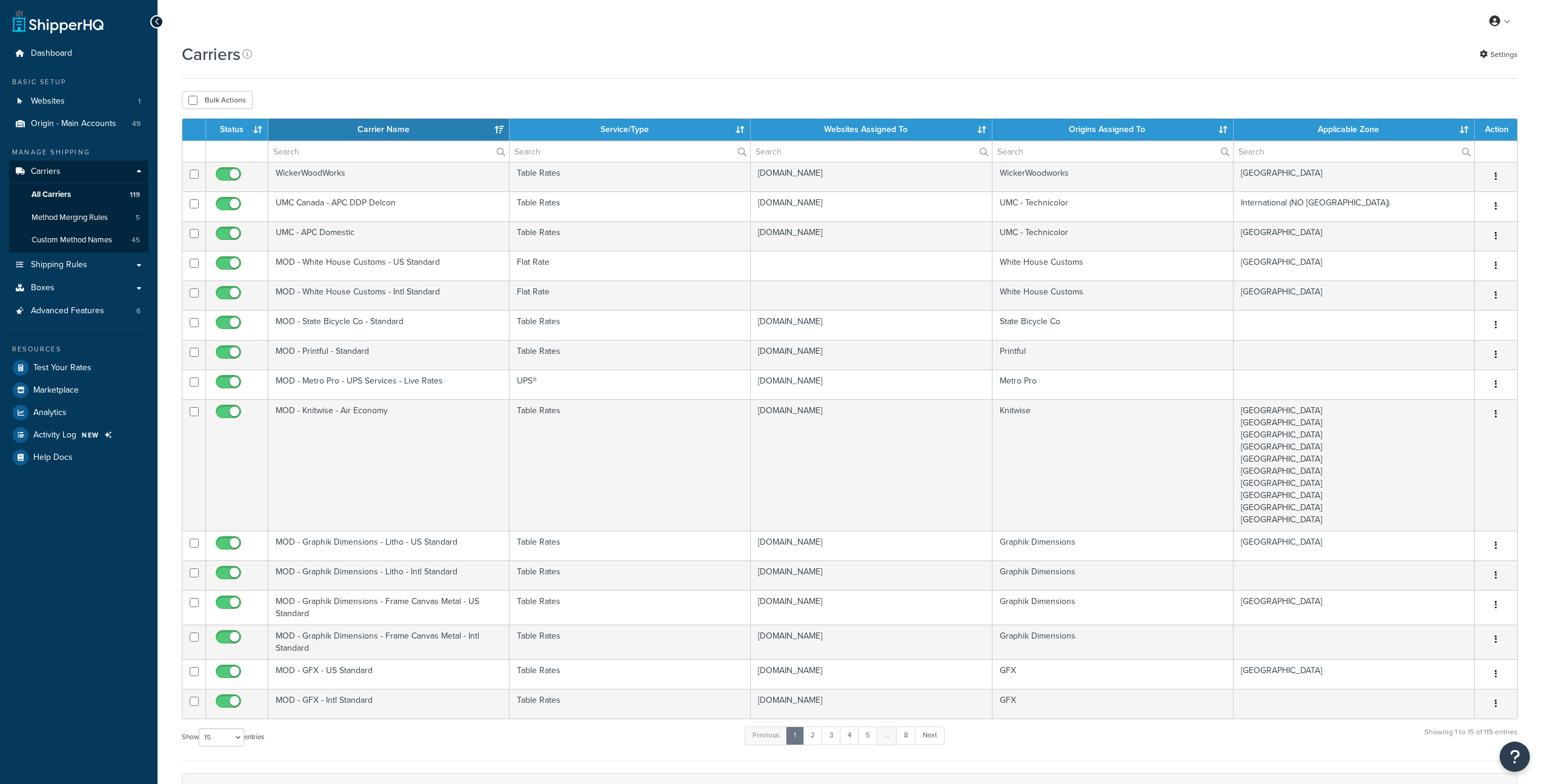
select select "15"
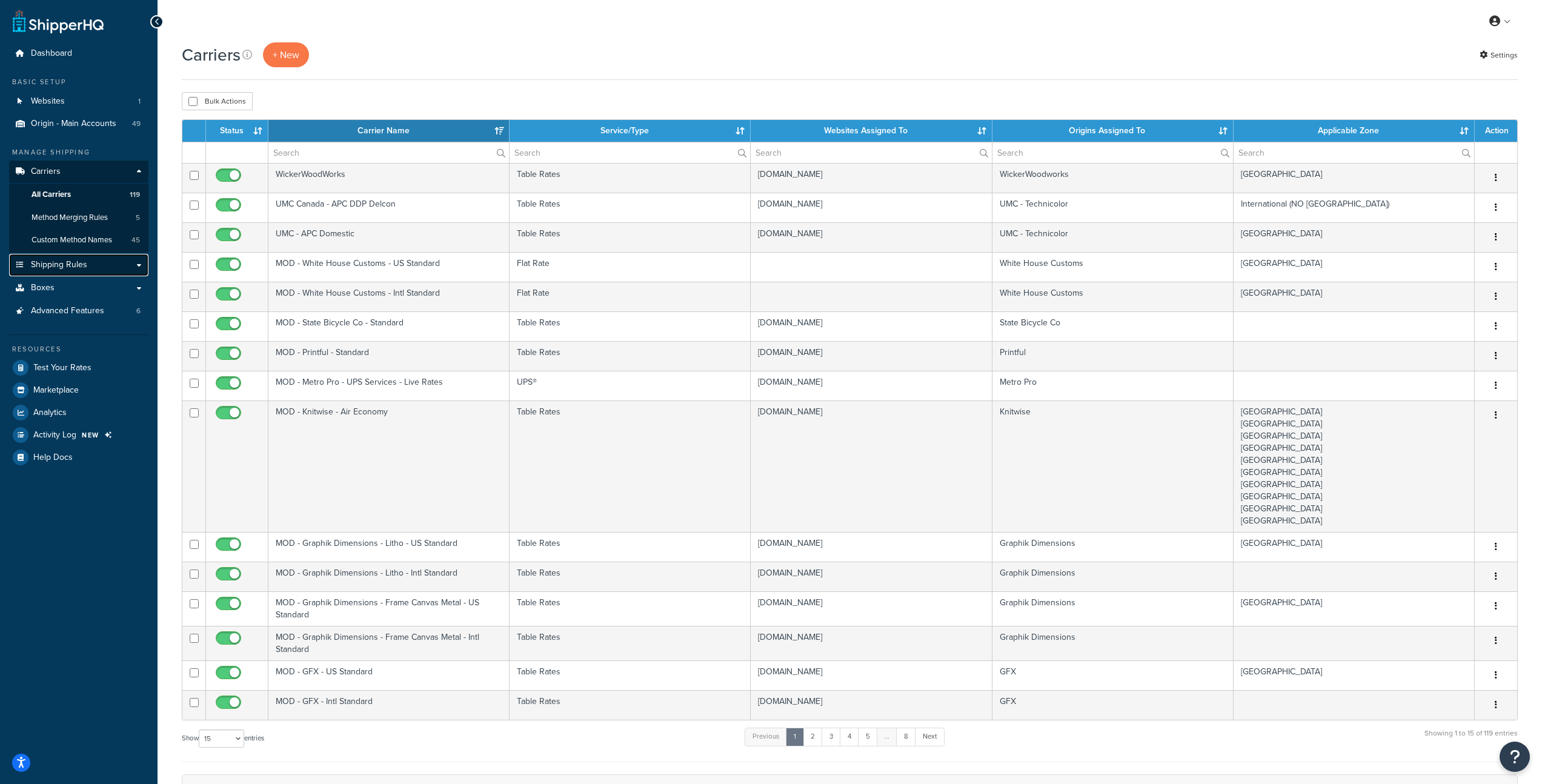
click at [79, 266] on span "Shipping Rules" at bounding box center [59, 265] width 56 height 10
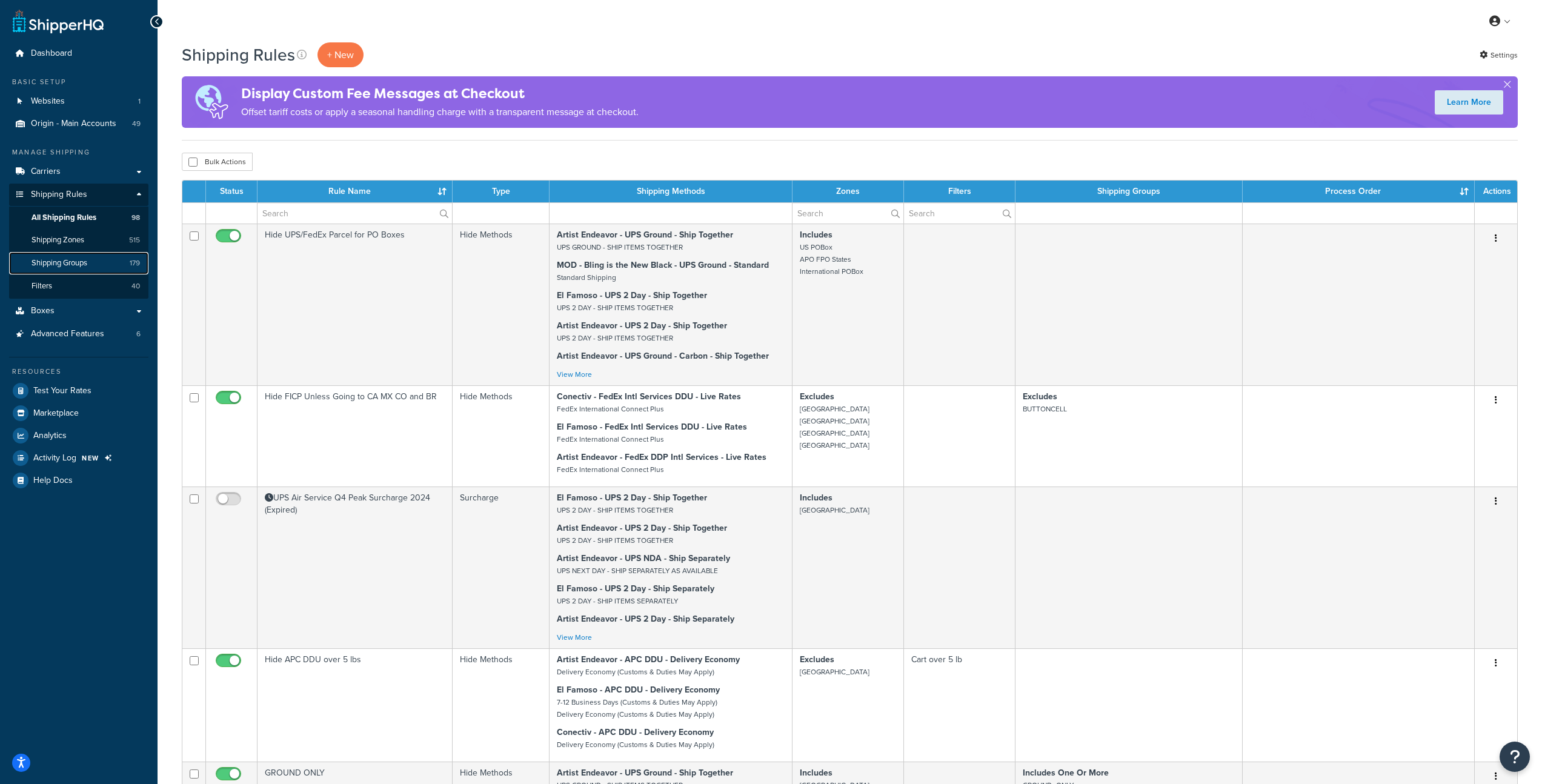
click at [68, 262] on span "Shipping Groups" at bounding box center [59, 263] width 56 height 10
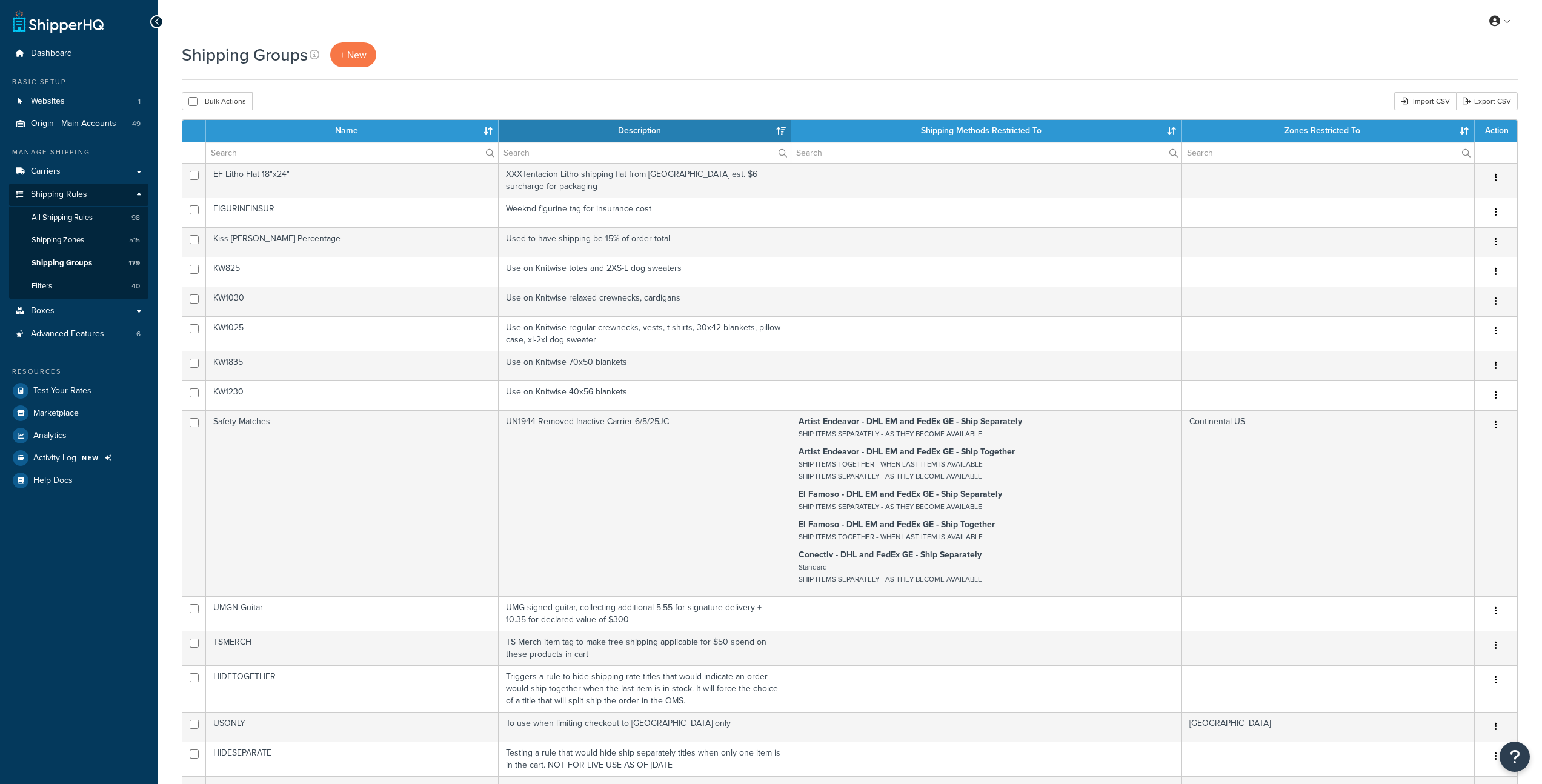
select select "15"
click at [67, 238] on span "Shipping Zones" at bounding box center [58, 240] width 52 height 10
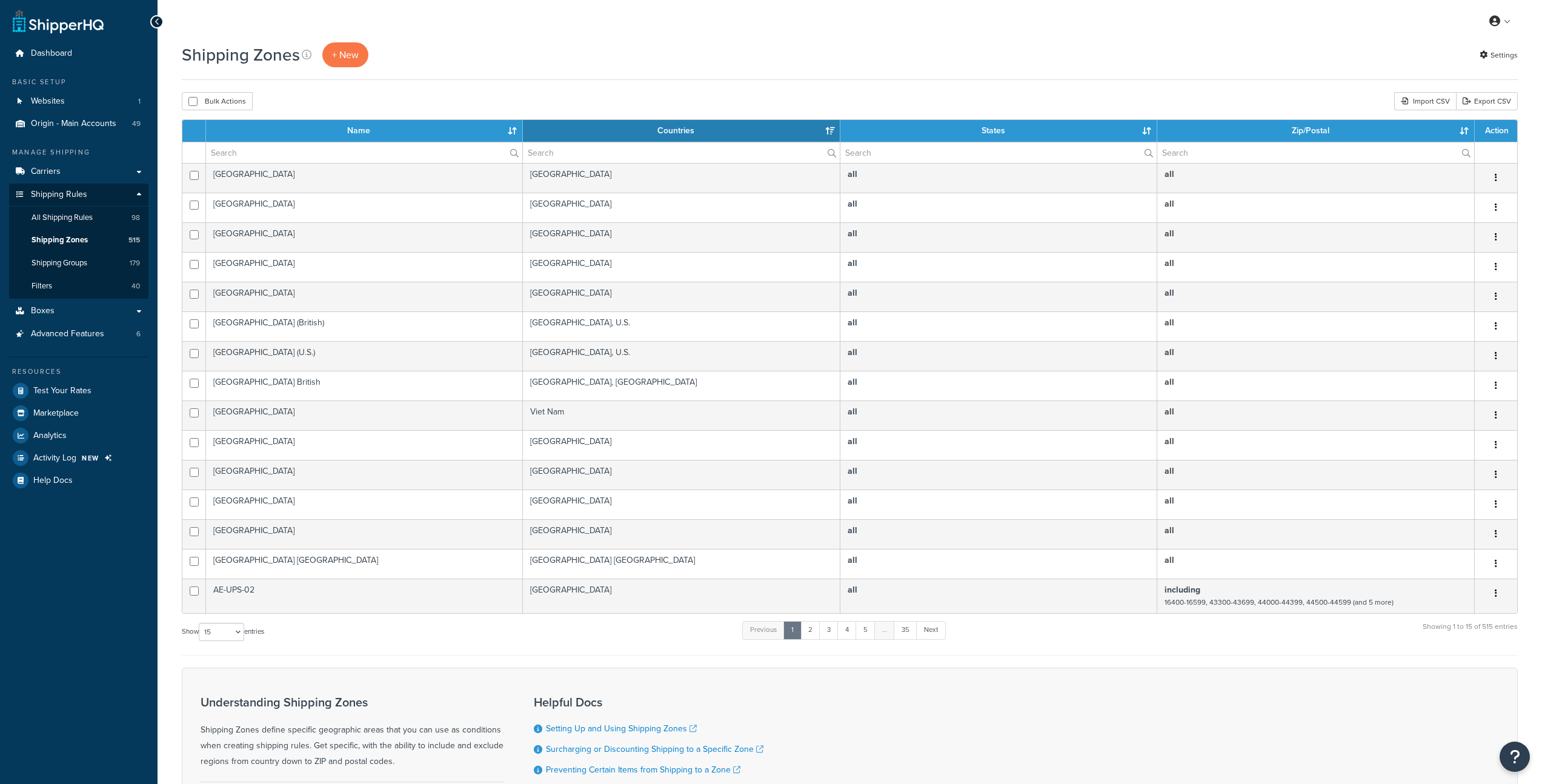
select select "15"
click at [243, 154] on input "text" at bounding box center [364, 152] width 317 height 21
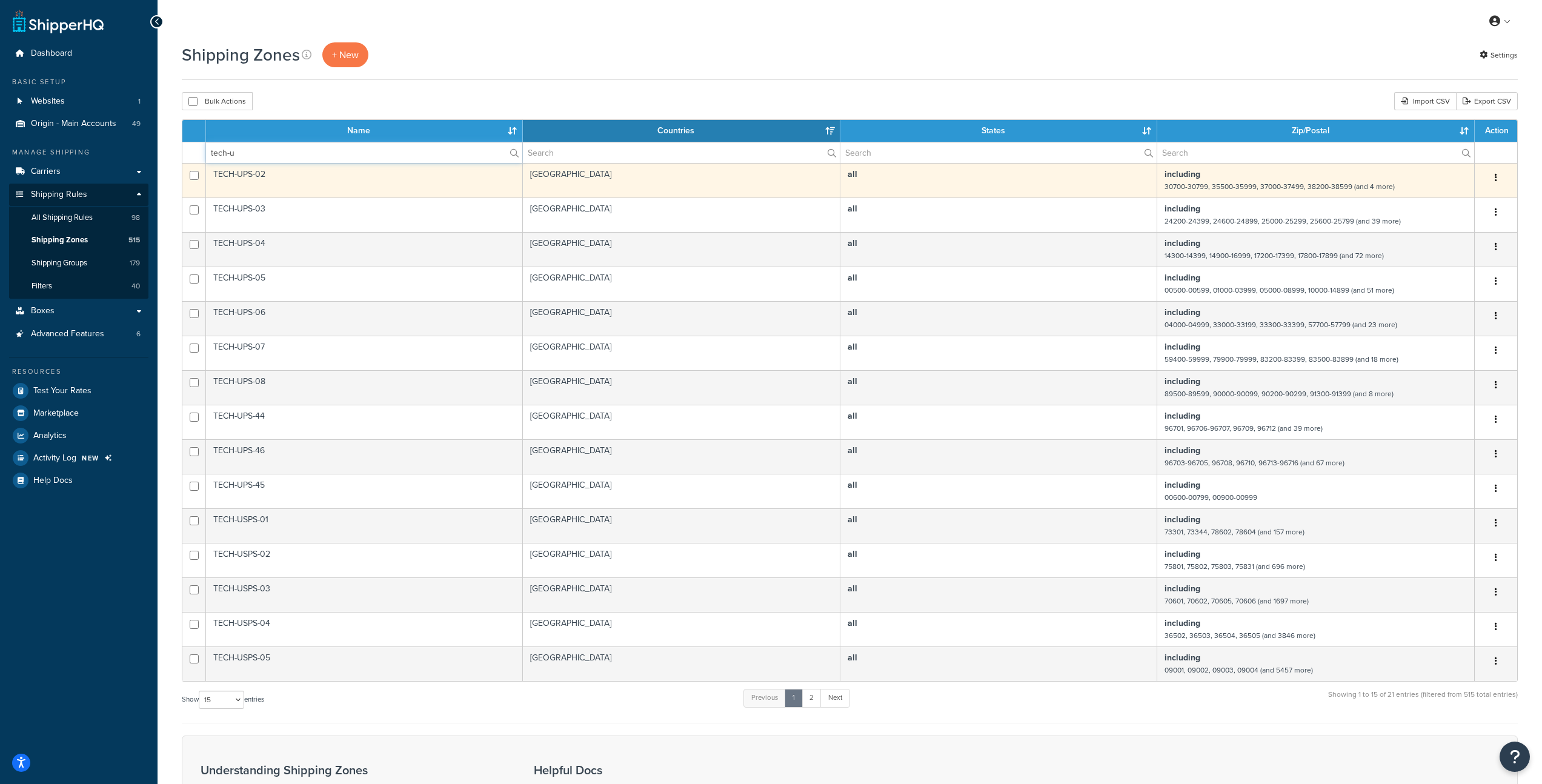
type input "tech-u"
click at [1497, 179] on button "button" at bounding box center [1496, 178] width 17 height 20
click at [1474, 198] on link "Edit" at bounding box center [1447, 202] width 96 height 25
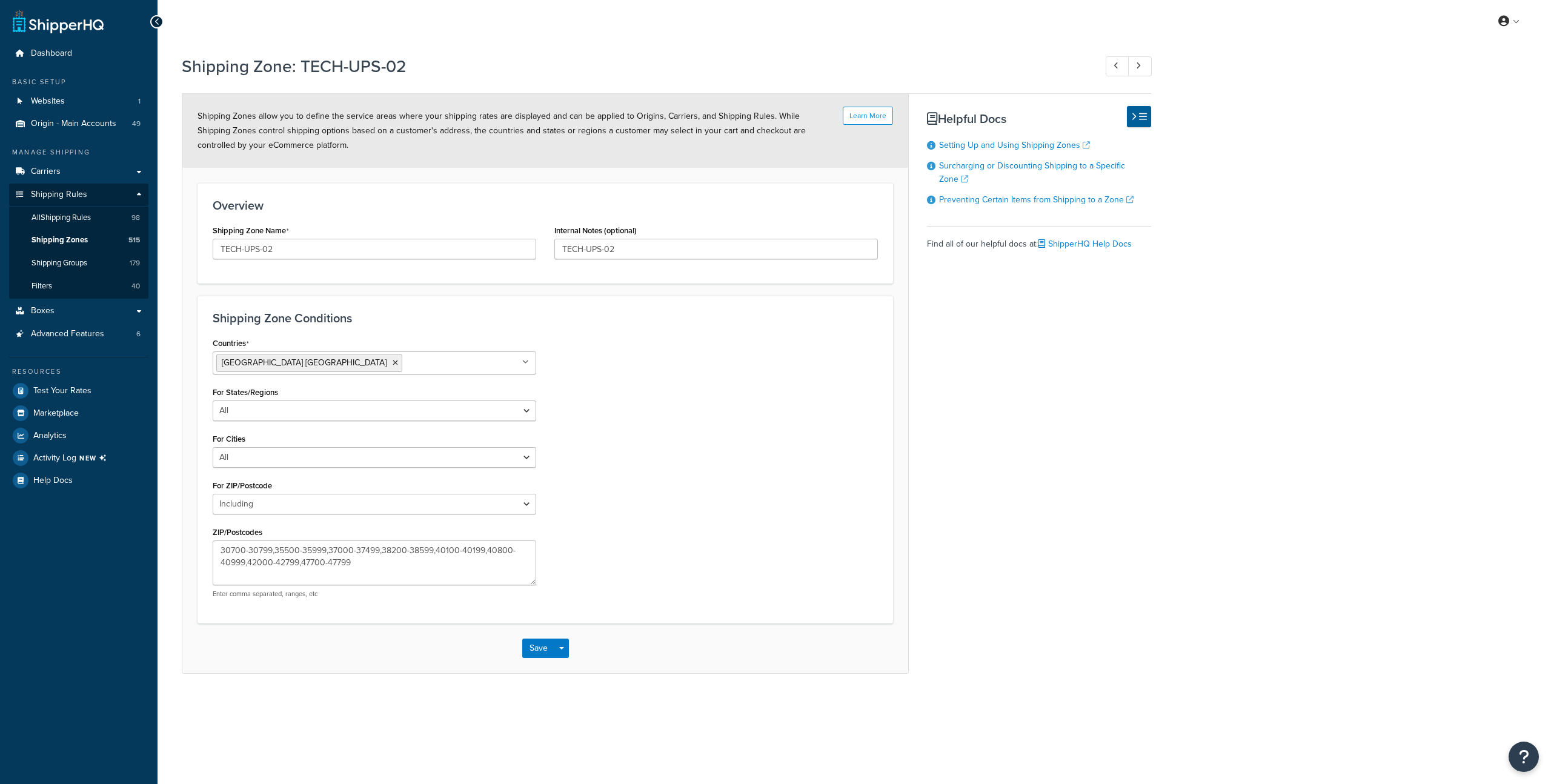
select select "including"
click at [290, 39] on div "My Profile Billing Global Settings Contact Us Logout" at bounding box center [854, 21] width 1393 height 42
drag, startPoint x: 243, startPoint y: 548, endPoint x: 162, endPoint y: 533, distance: 82.4
click at [159, 531] on div "Shipping Zone: TECH-UPS-02 Learn More Shipping Zones allow you to define the se…" at bounding box center [854, 376] width 1393 height 655
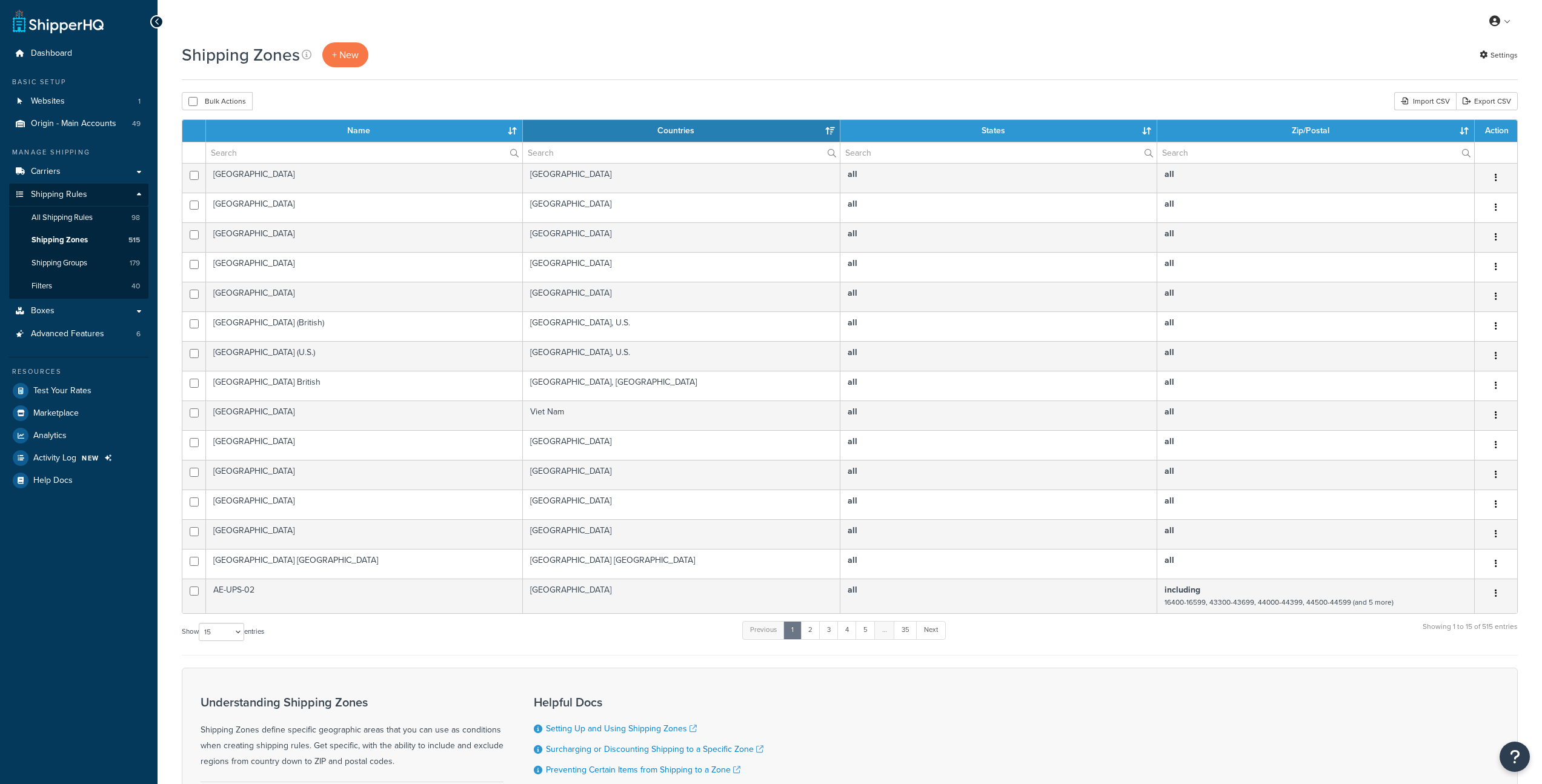
select select "15"
